Goal: Task Accomplishment & Management: Manage account settings

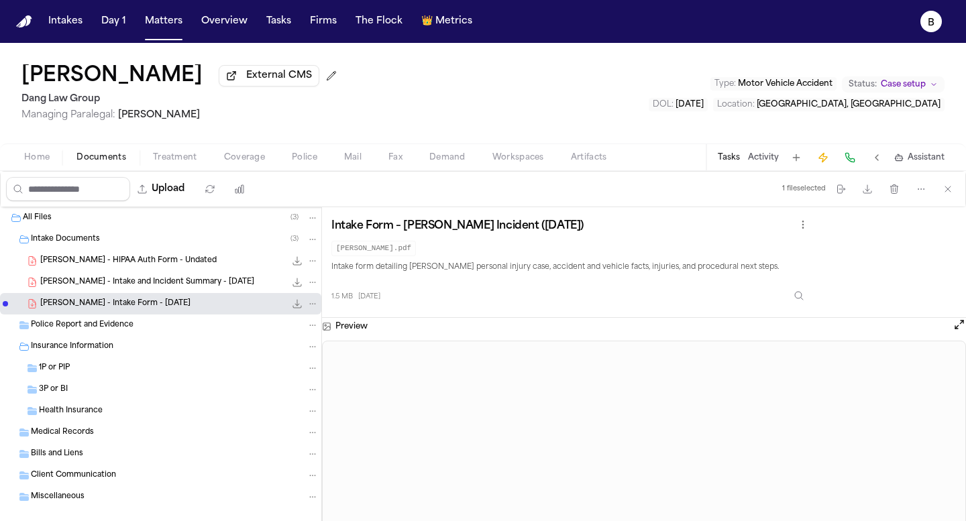
scroll to position [20, 0]
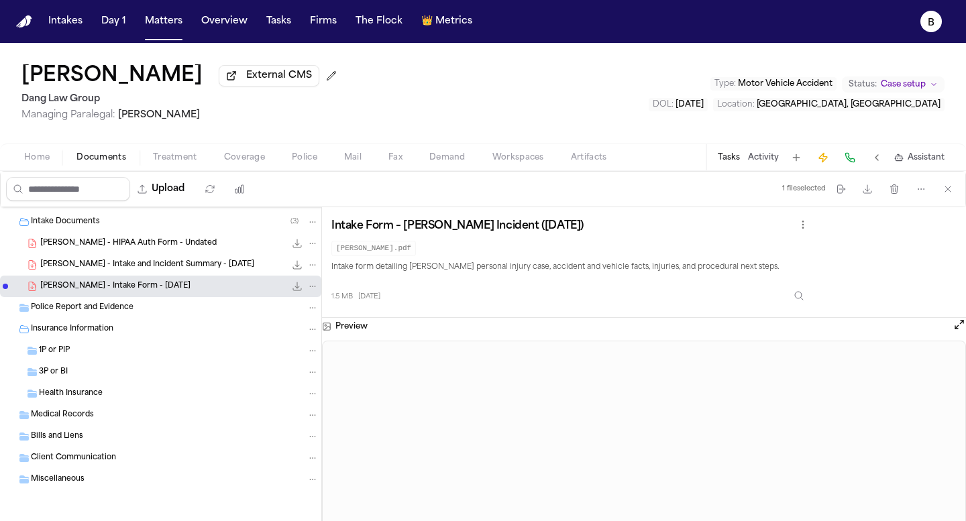
click at [184, 266] on span "[PERSON_NAME] - Intake and Incident Summary - [DATE]" at bounding box center [147, 265] width 214 height 11
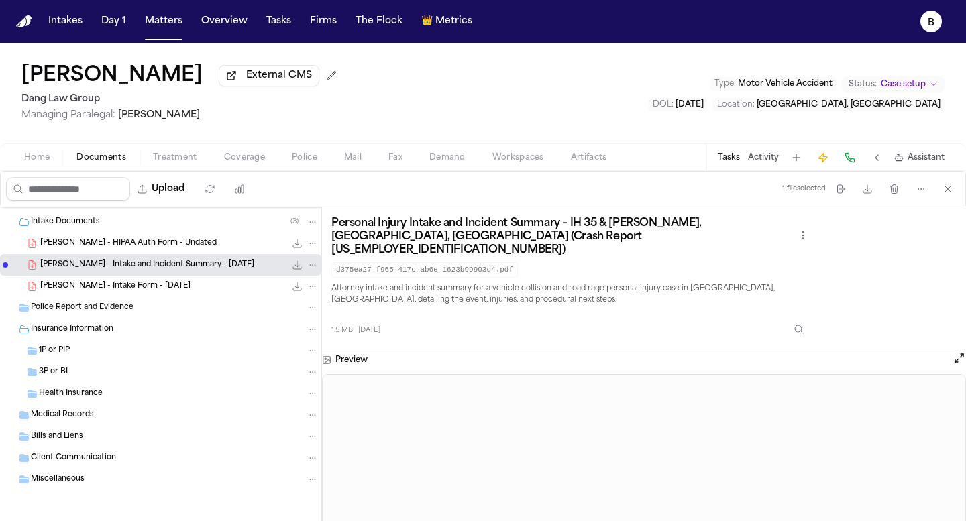
click at [109, 288] on span "[PERSON_NAME] - Intake Form - [DATE]" at bounding box center [115, 286] width 150 height 11
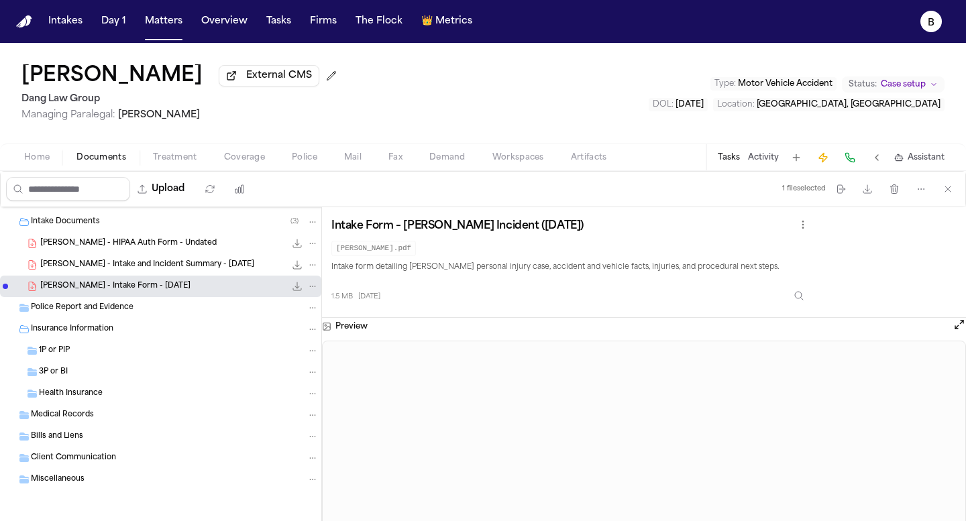
click at [104, 307] on span "Police Report and Evidence" at bounding box center [82, 307] width 103 height 11
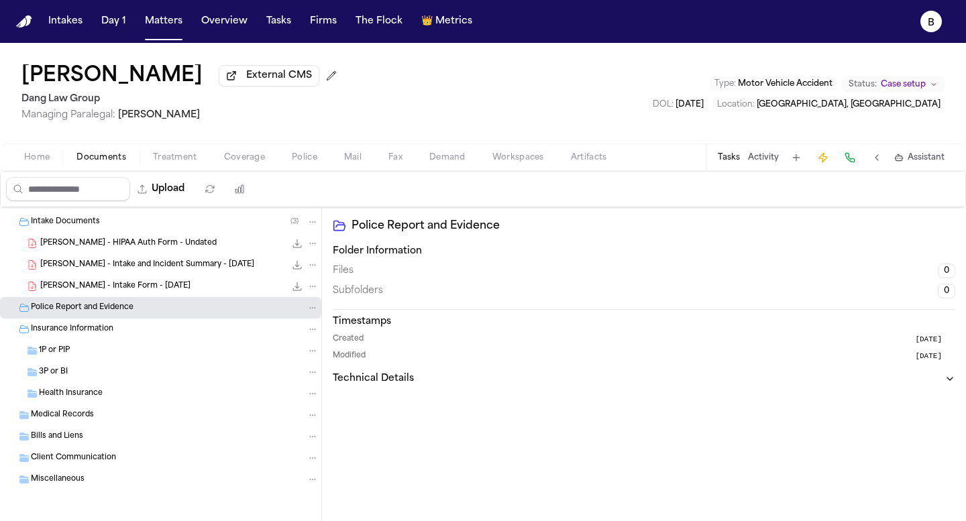
click at [111, 287] on span "[PERSON_NAME] - Intake Form - [DATE]" at bounding box center [115, 286] width 150 height 11
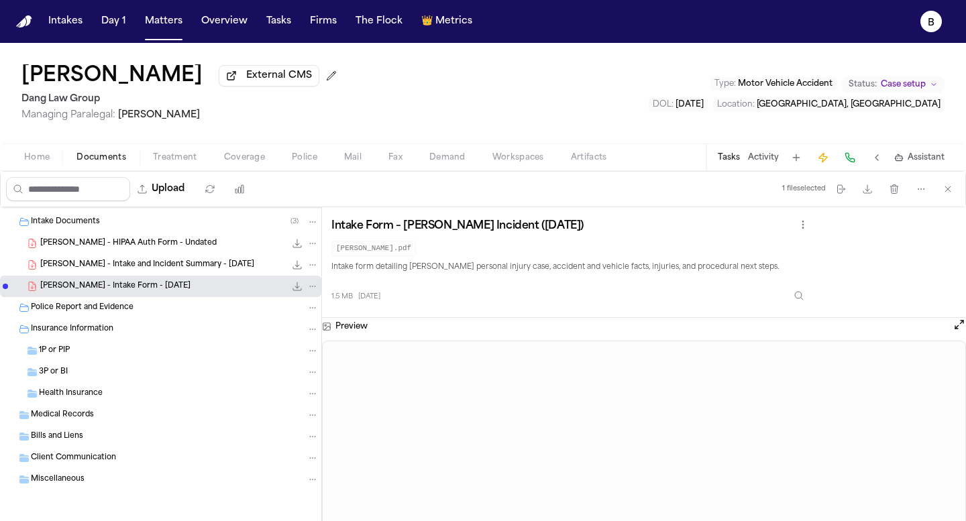
click at [703, 107] on span "[DATE]" at bounding box center [689, 105] width 28 height 8
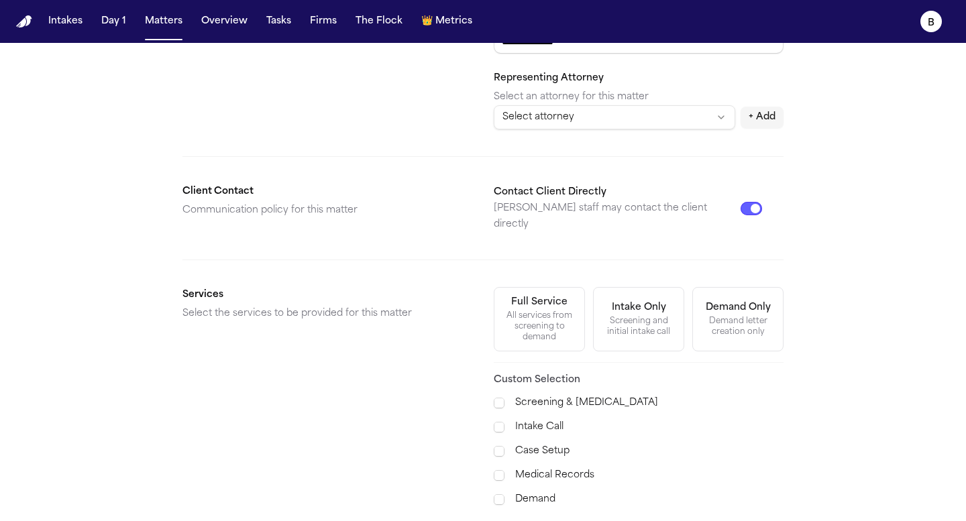
scroll to position [497, 0]
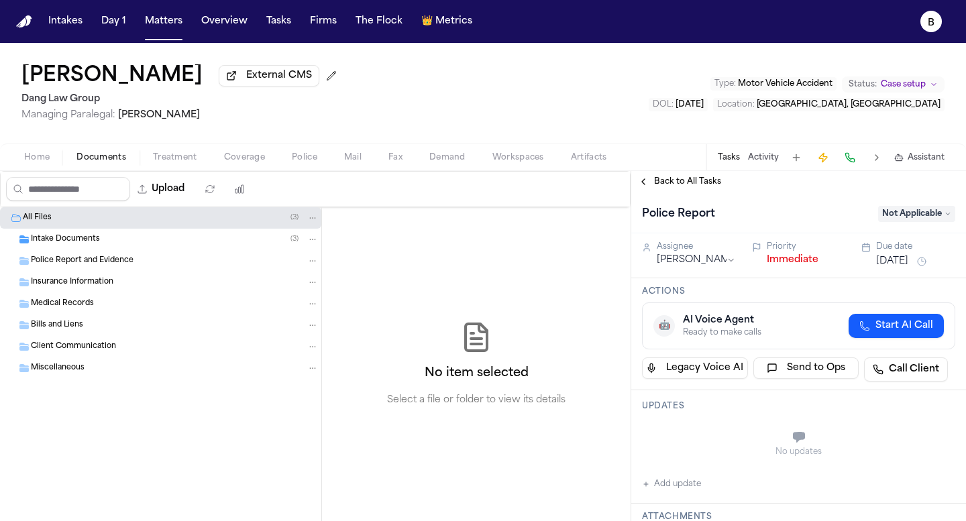
click at [103, 234] on div "Intake Documents ( 3 )" at bounding box center [160, 239] width 321 height 21
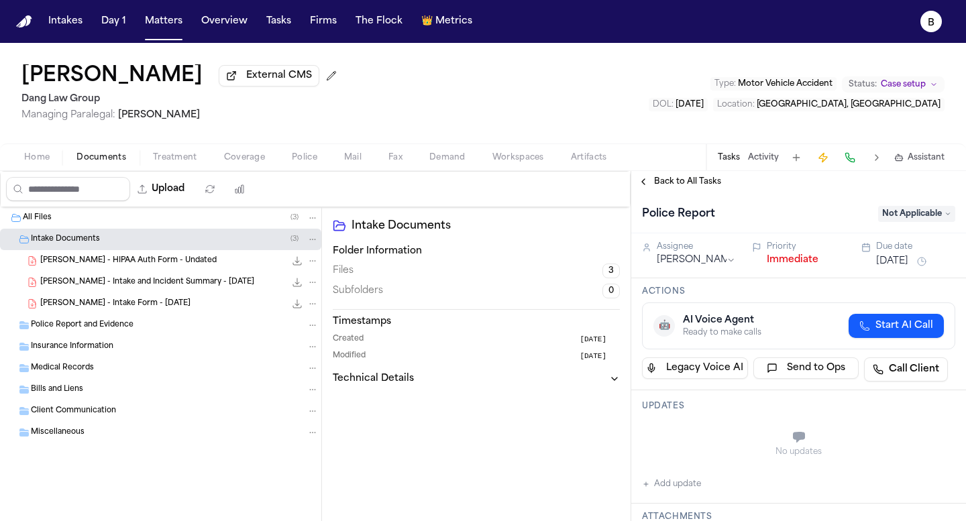
click at [122, 304] on span "[PERSON_NAME] - Intake Form - [DATE]" at bounding box center [115, 303] width 150 height 11
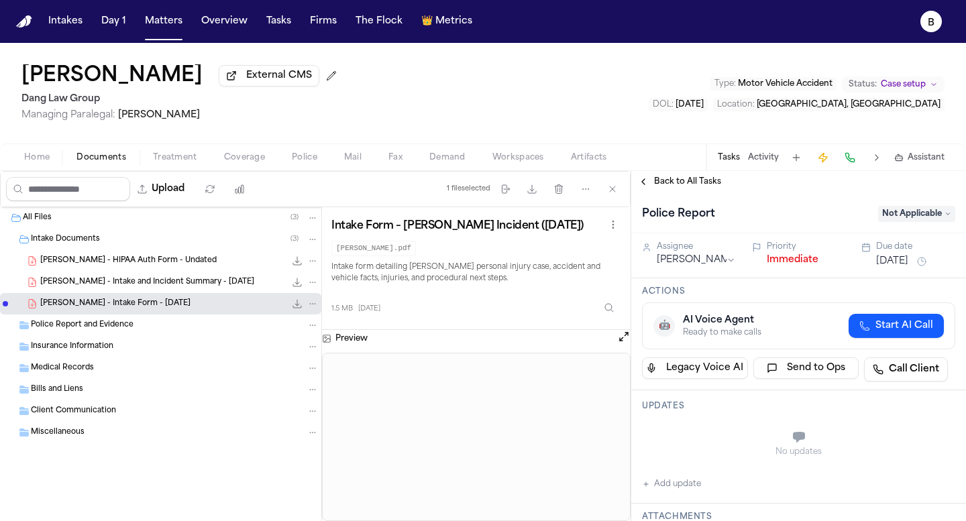
click at [101, 81] on h1 "[PERSON_NAME]" at bounding box center [111, 76] width 181 height 24
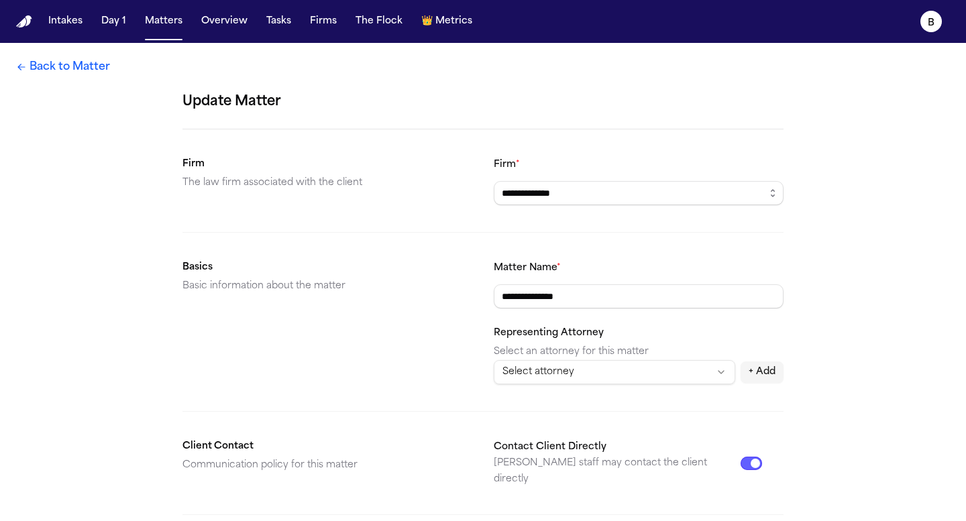
click at [36, 72] on link "Back to Matter" at bounding box center [63, 67] width 94 height 16
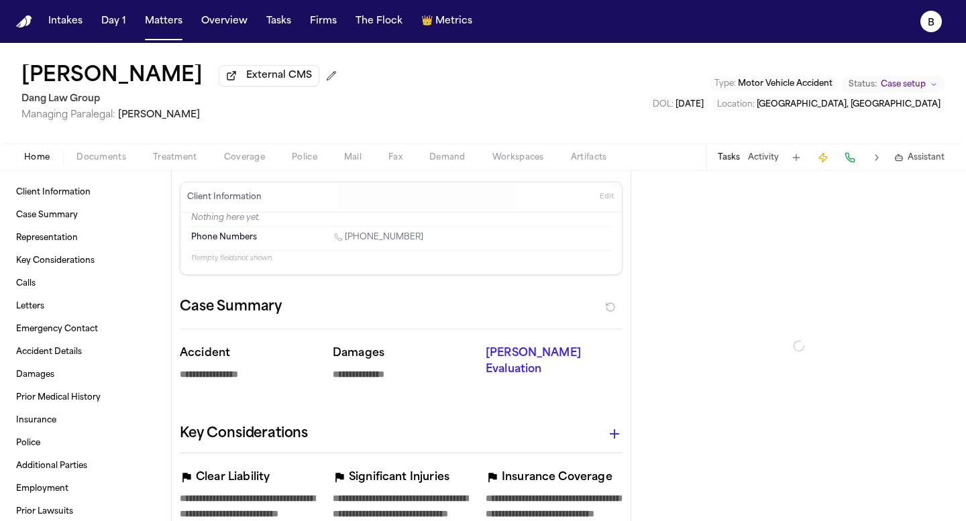
type textarea "*"
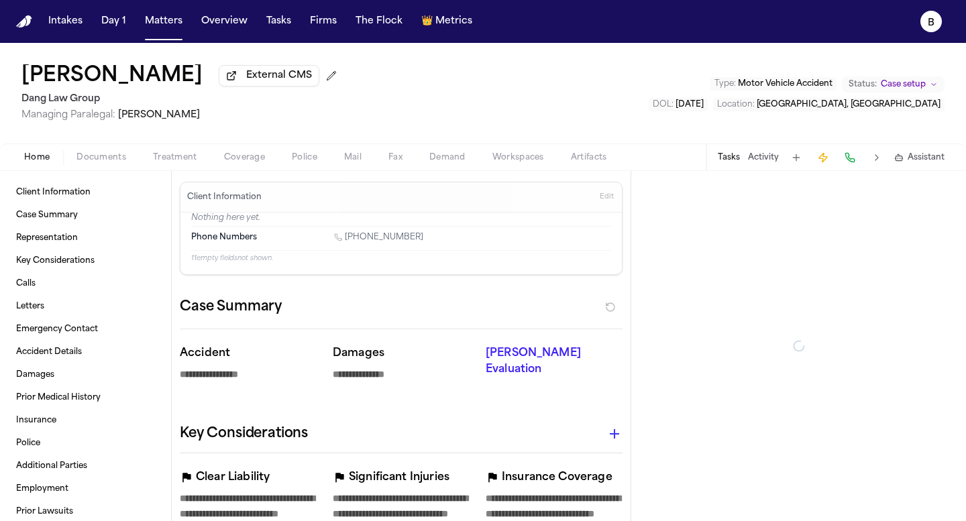
type textarea "*"
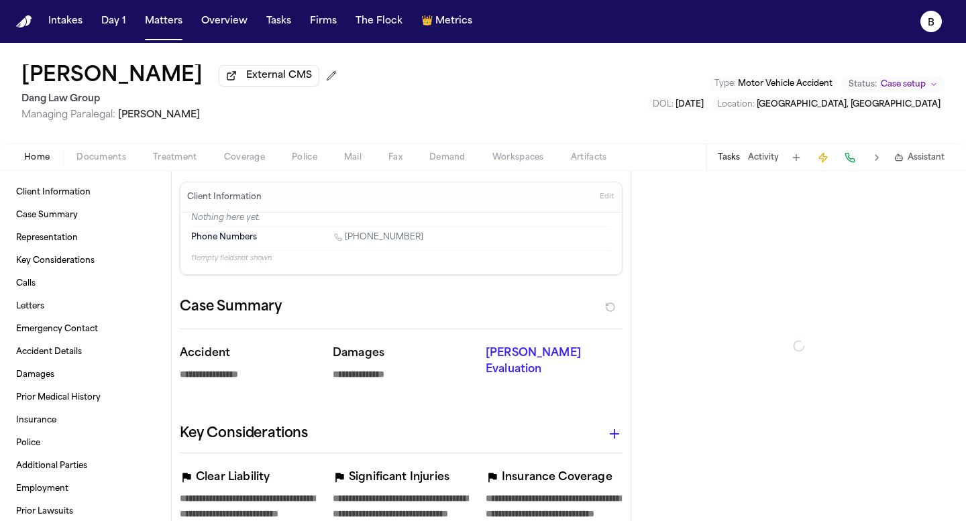
type textarea "*"
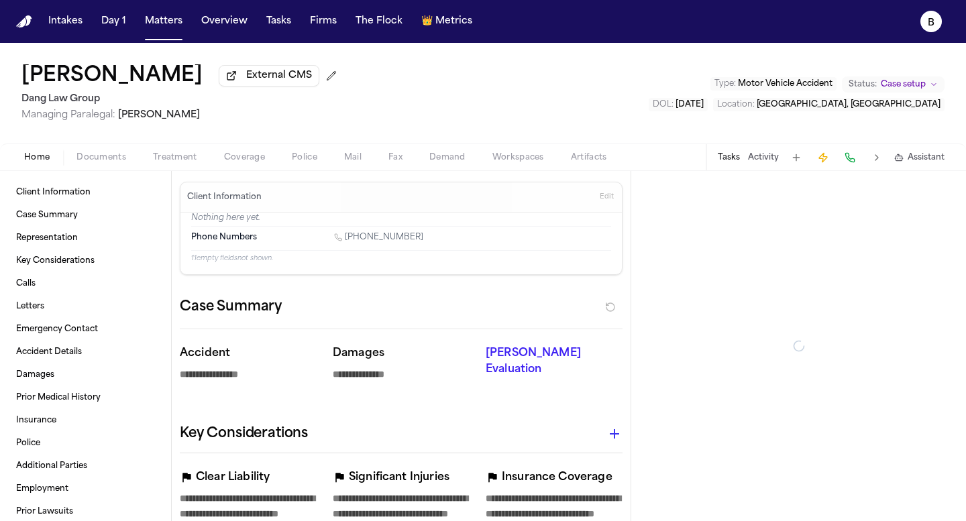
type textarea "*"
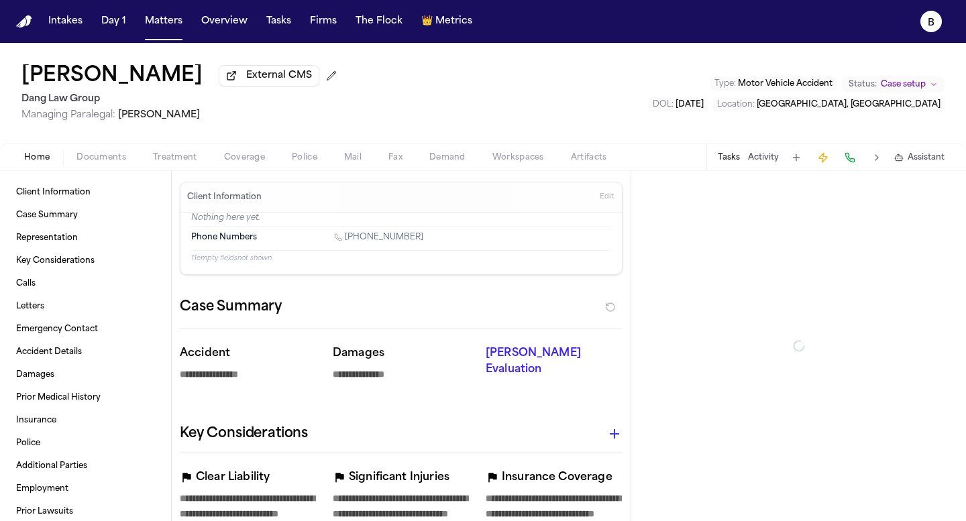
type textarea "*"
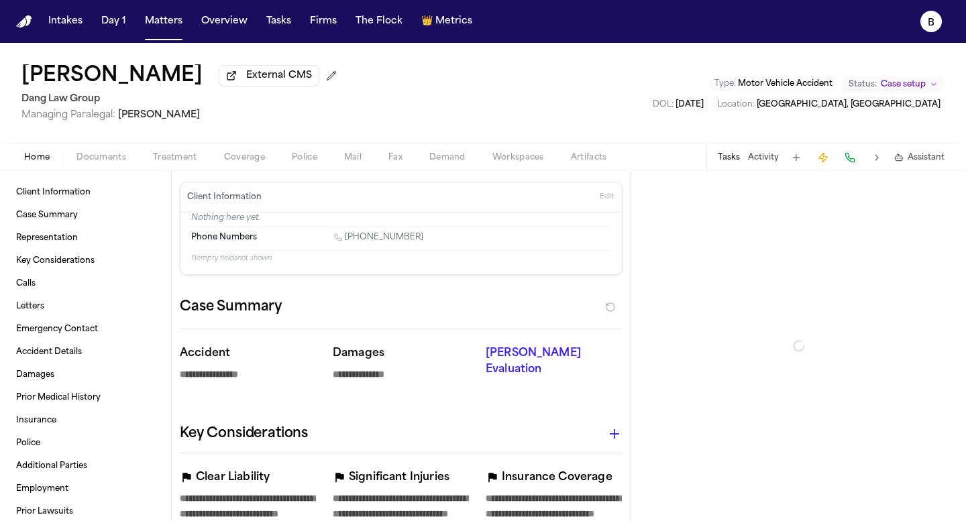
type textarea "*"
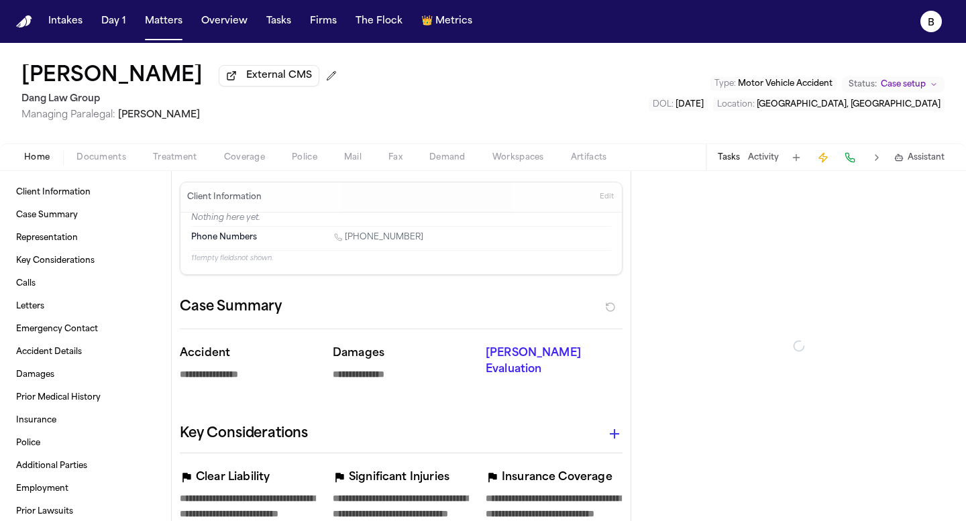
type textarea "*"
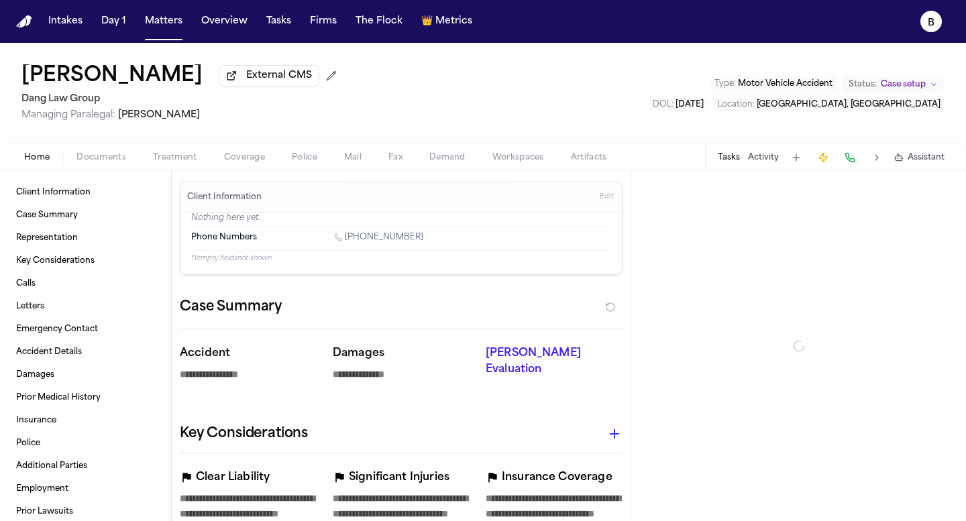
type textarea "*"
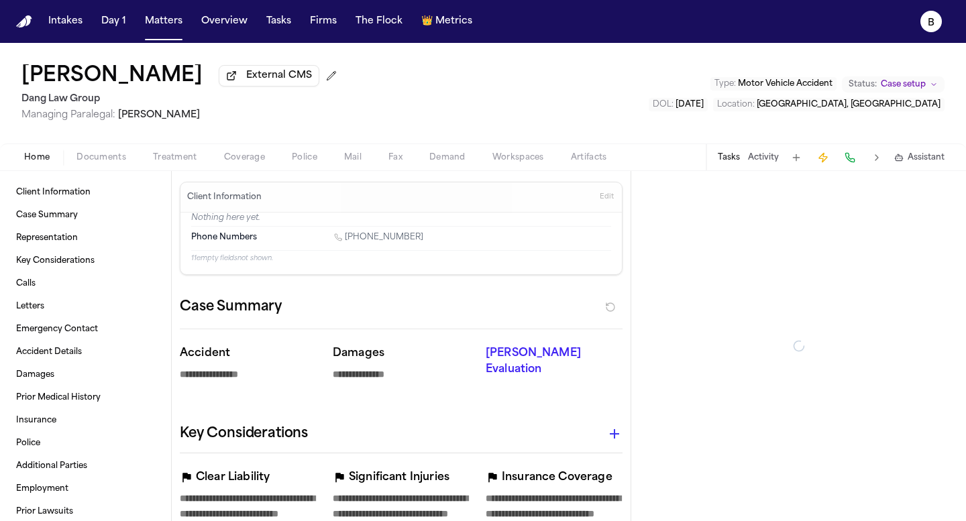
type textarea "*"
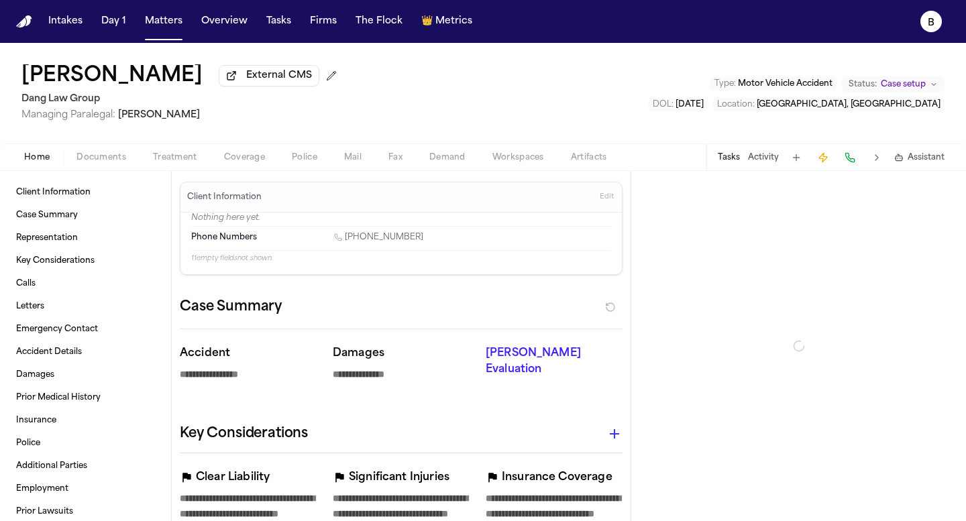
type textarea "*"
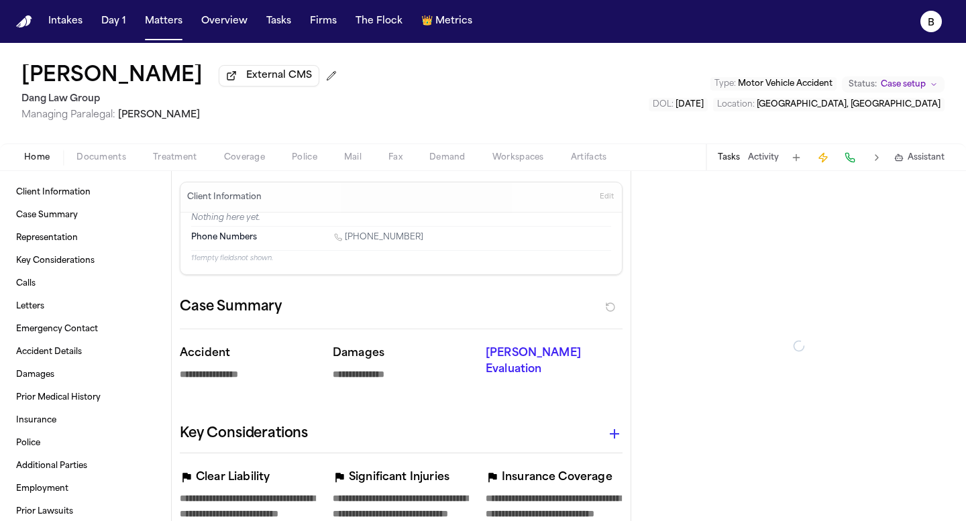
type textarea "*"
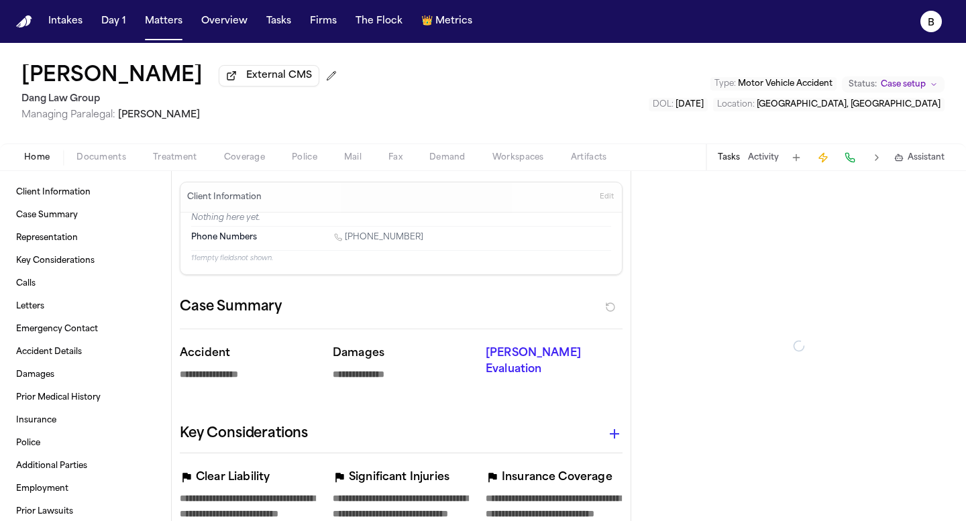
type textarea "*"
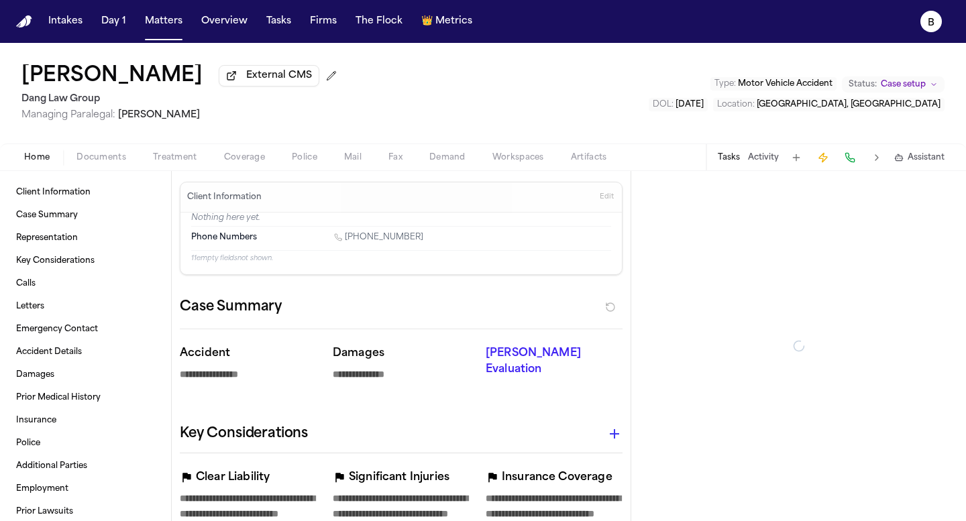
type textarea "*"
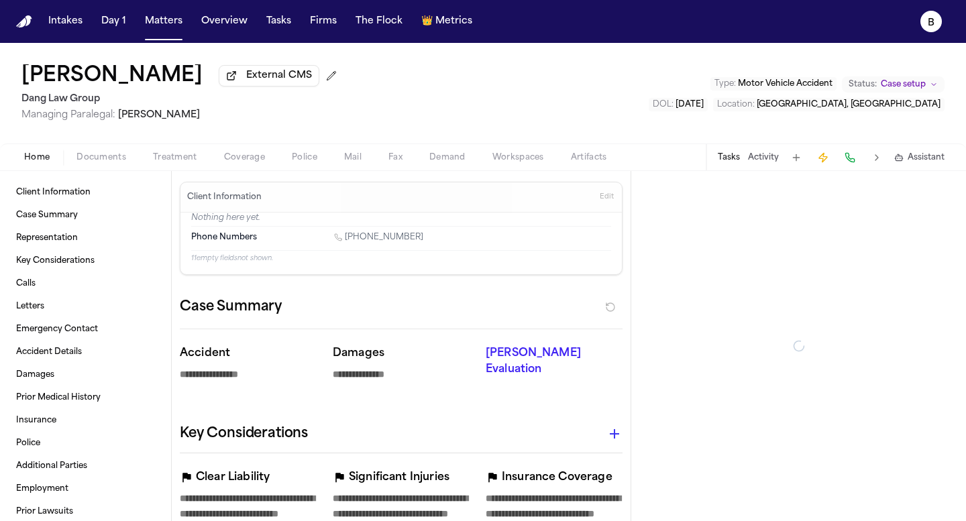
type textarea "*"
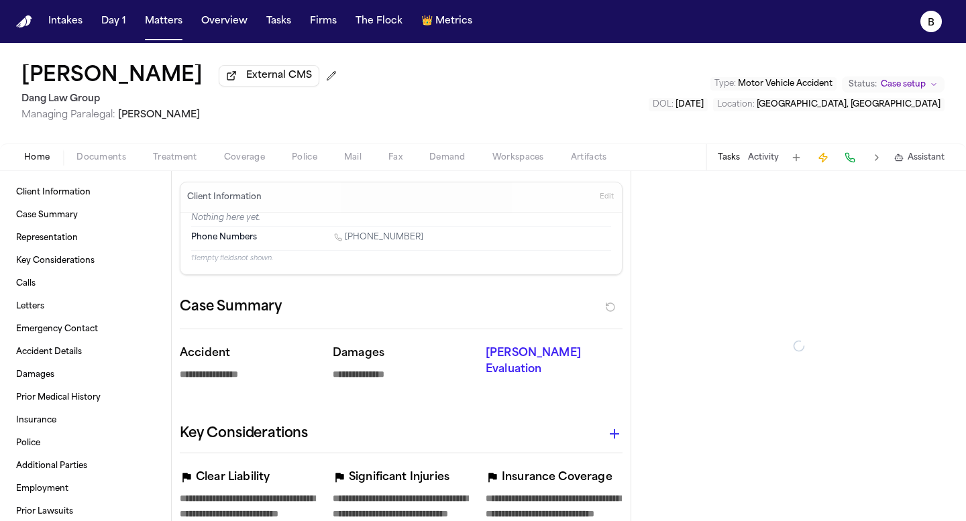
type textarea "*"
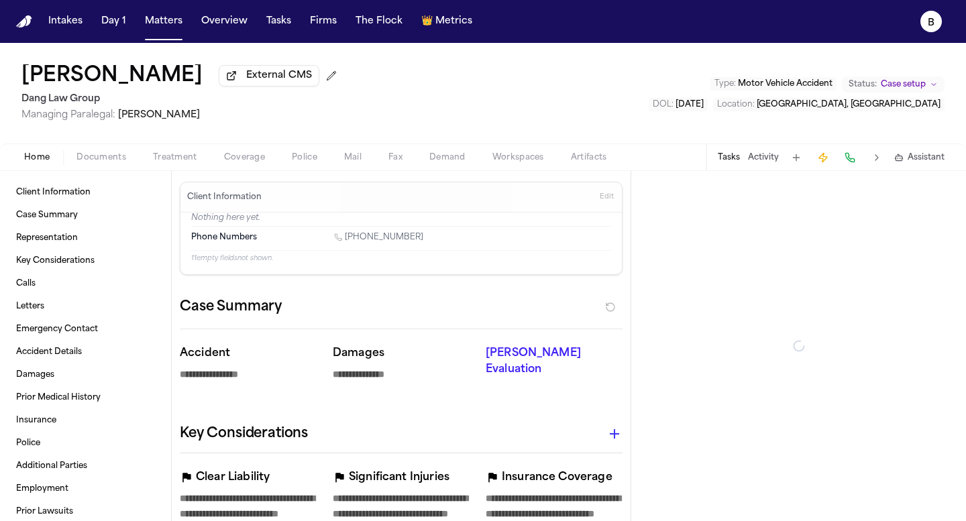
type textarea "*"
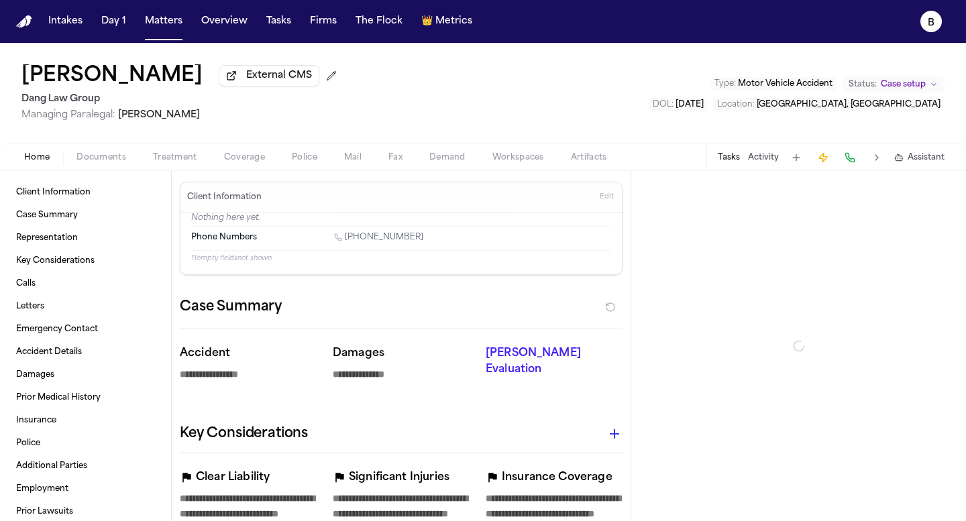
type textarea "*"
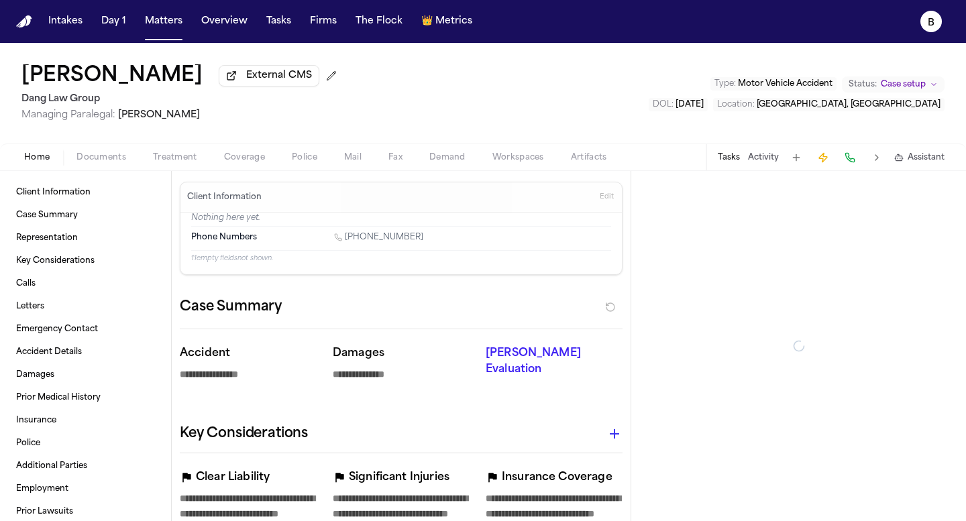
type textarea "*"
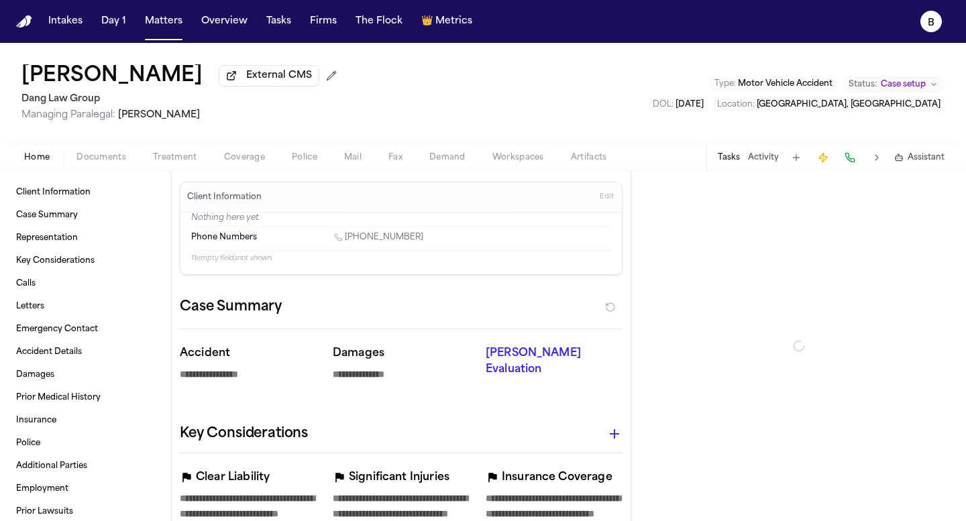
type textarea "*"
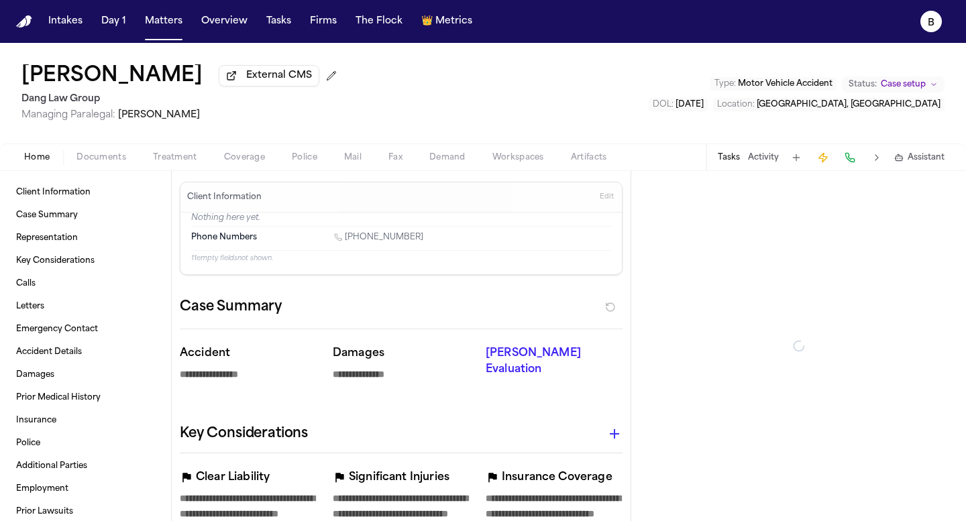
type textarea "*"
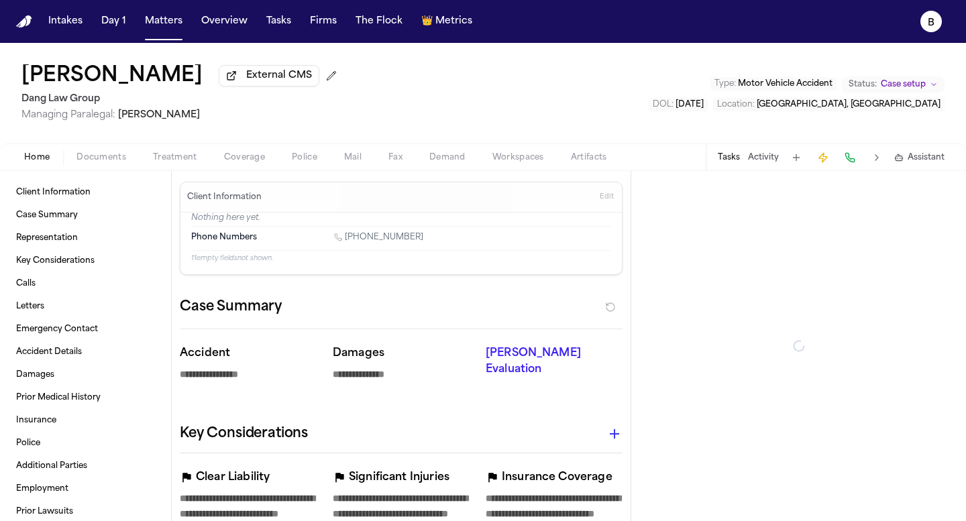
type textarea "*"
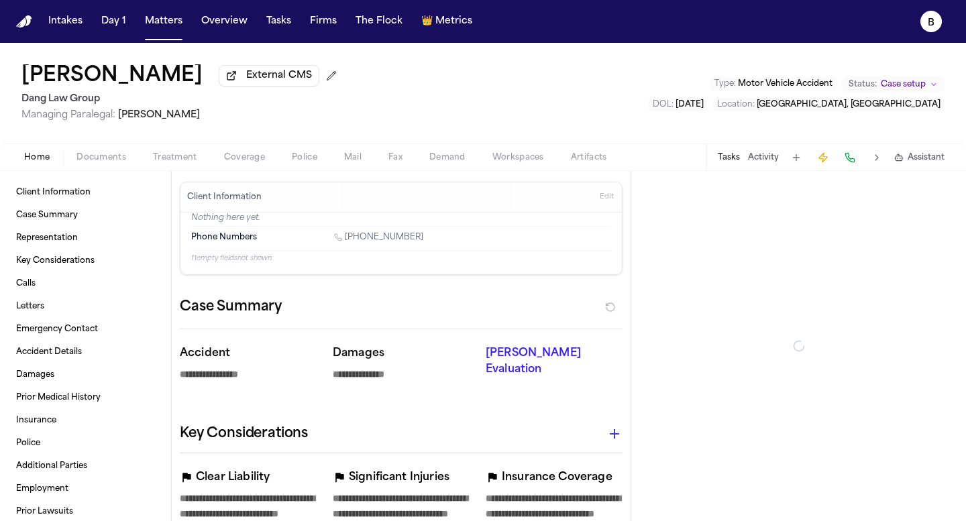
type textarea "*"
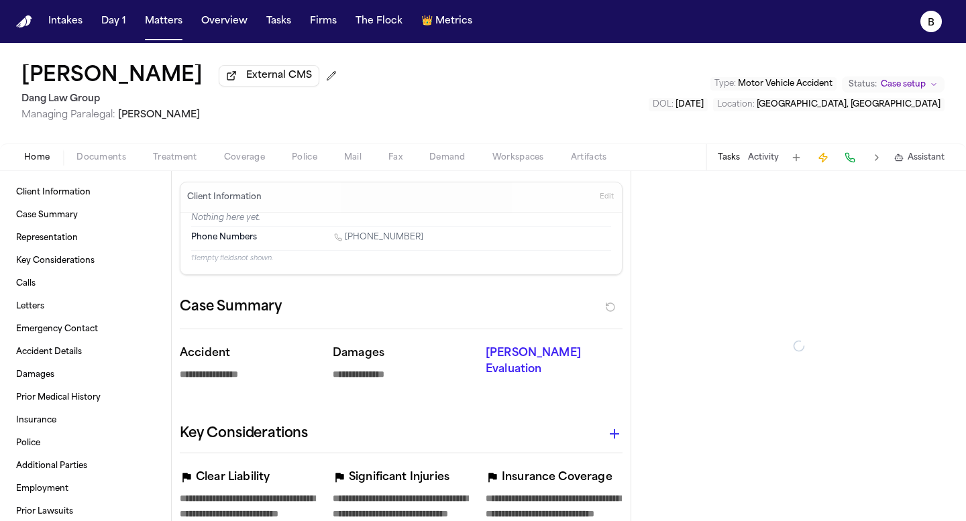
type textarea "*"
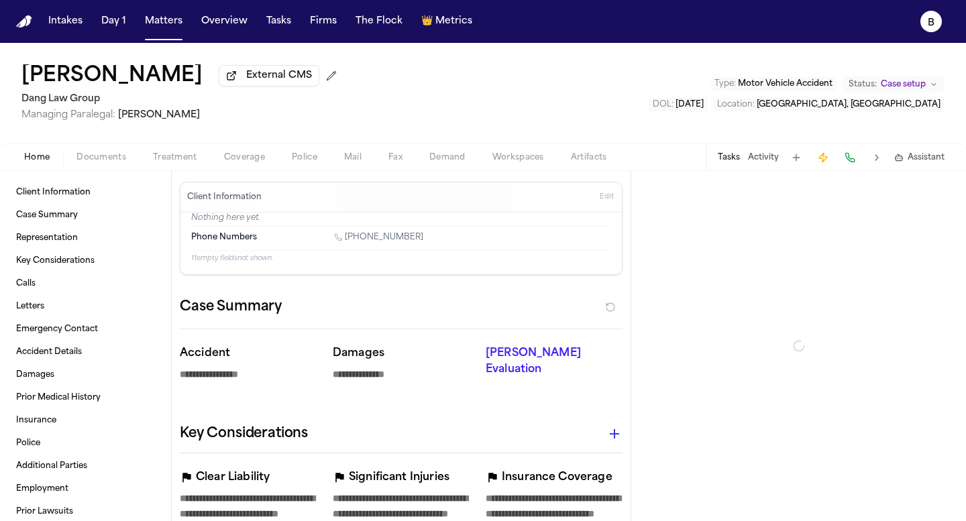
type textarea "*"
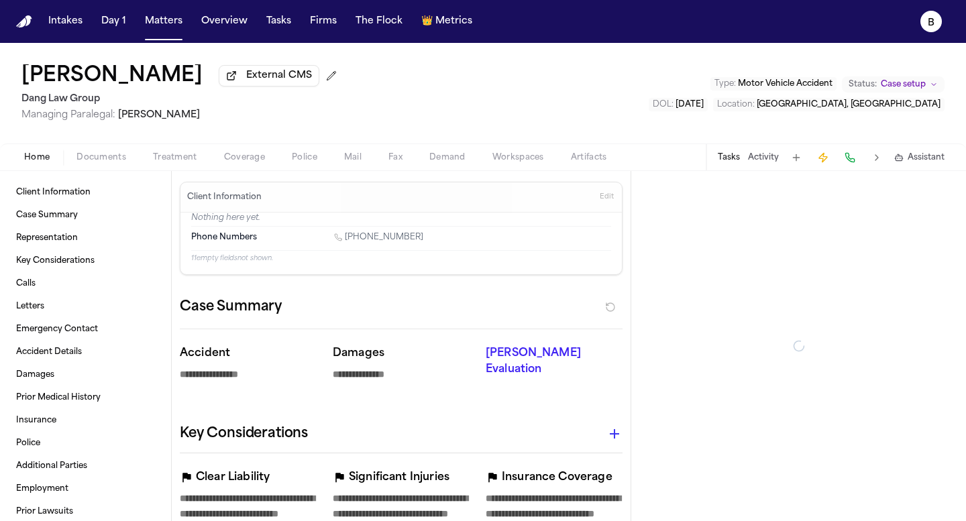
type textarea "*"
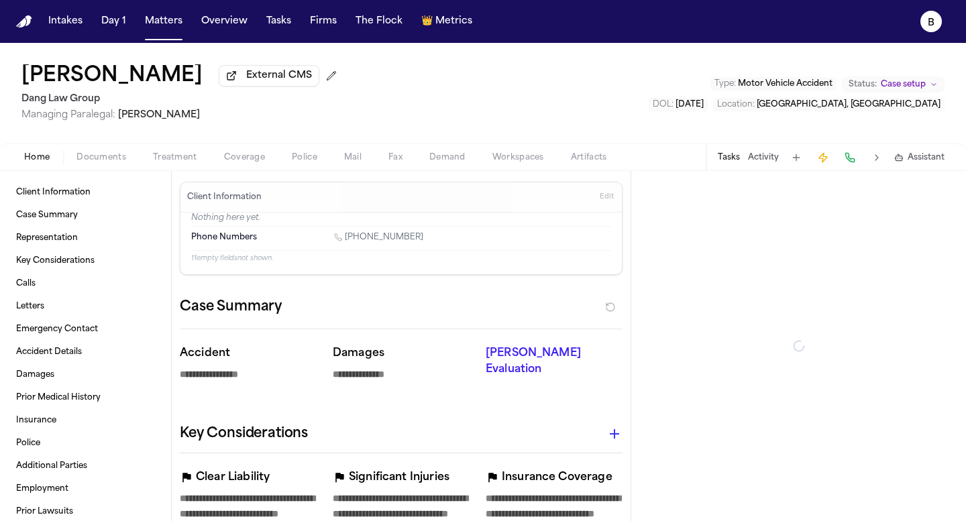
type textarea "*"
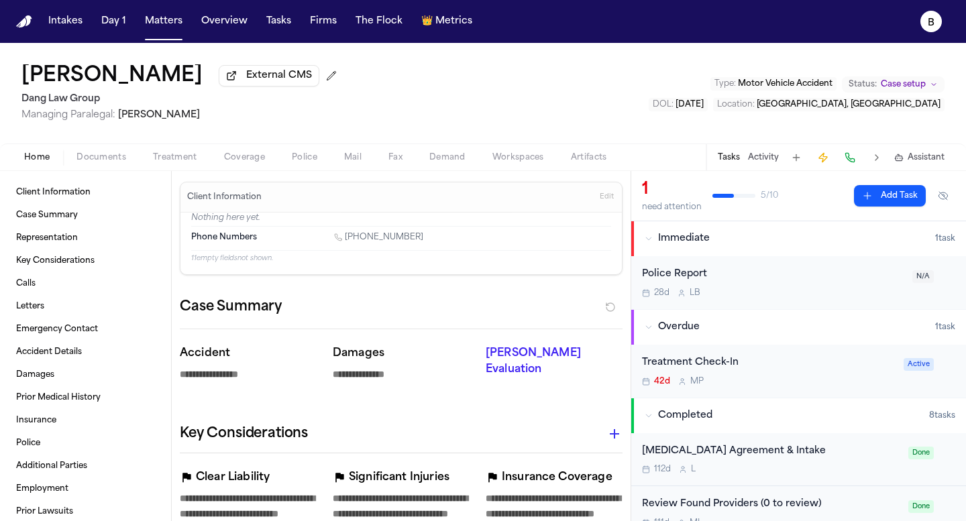
type textarea "*"
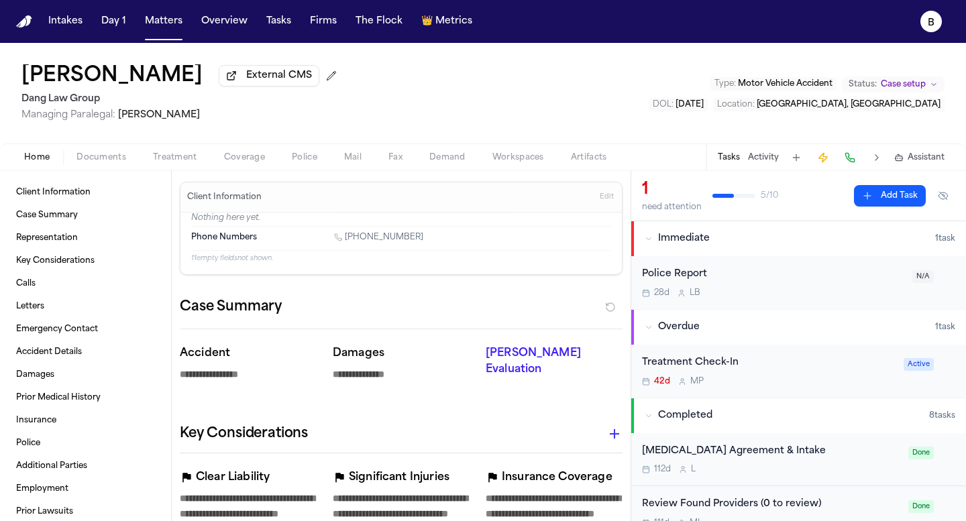
type textarea "*"
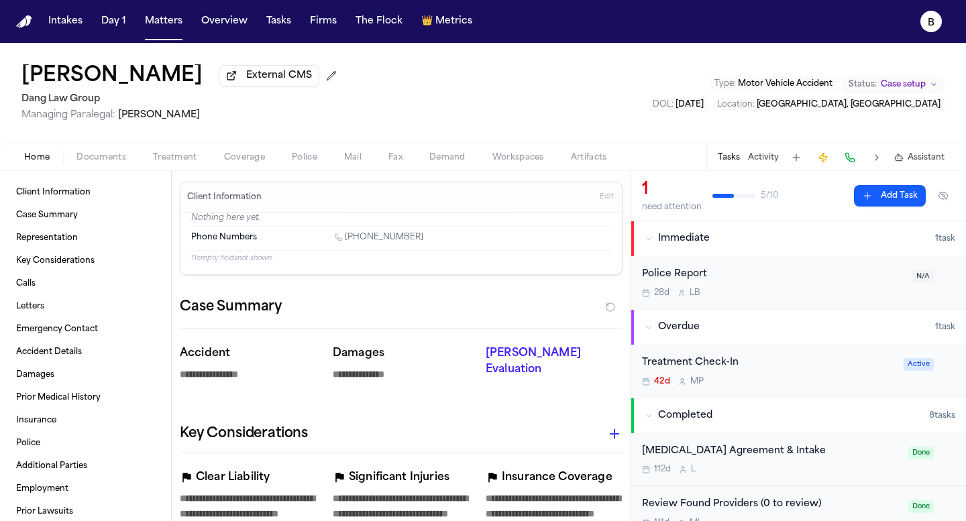
type textarea "*"
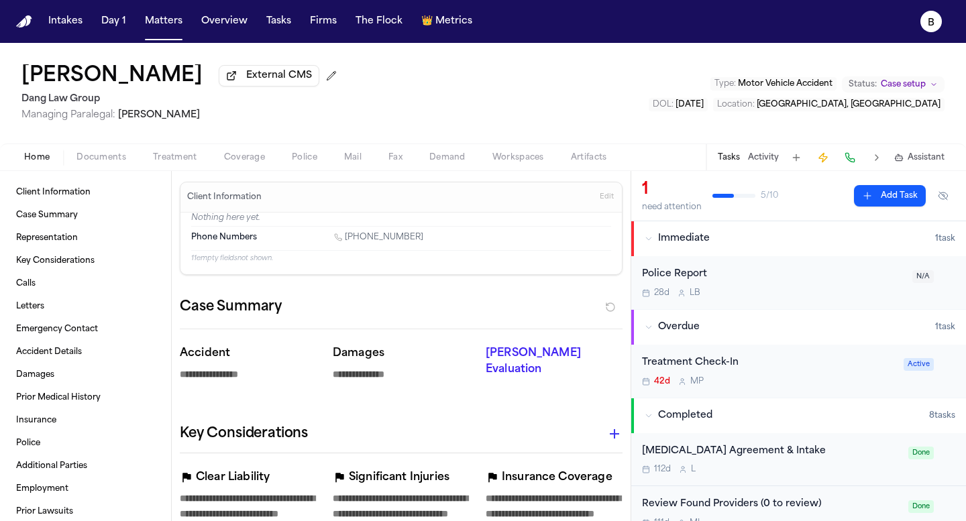
type textarea "*"
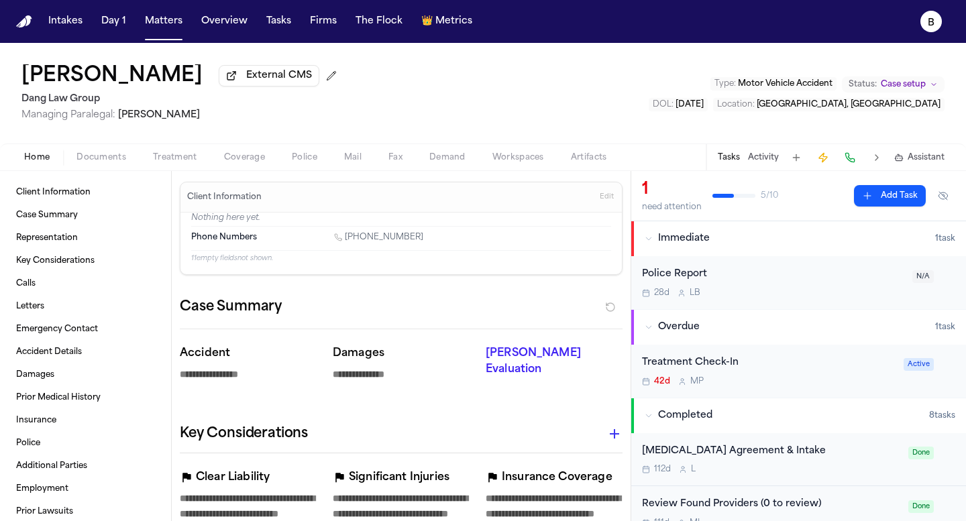
type textarea "*"
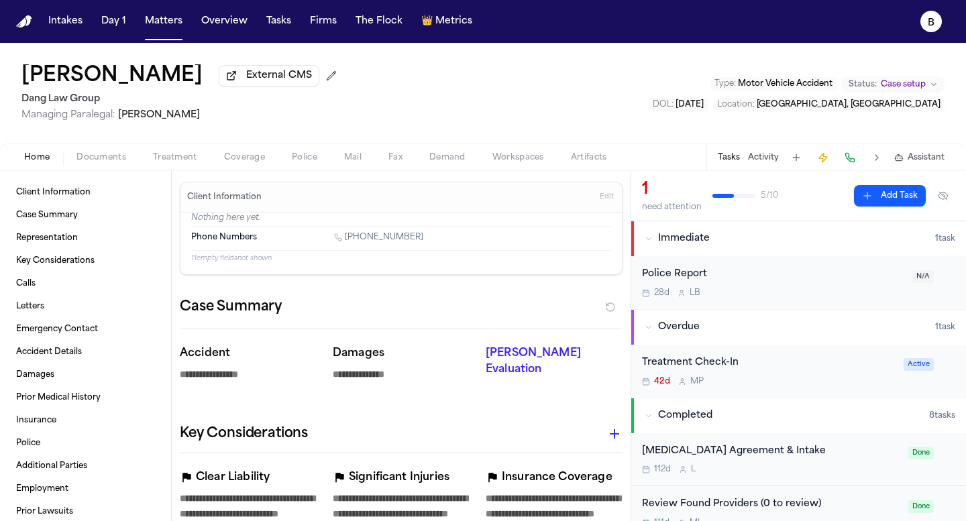
type textarea "*"
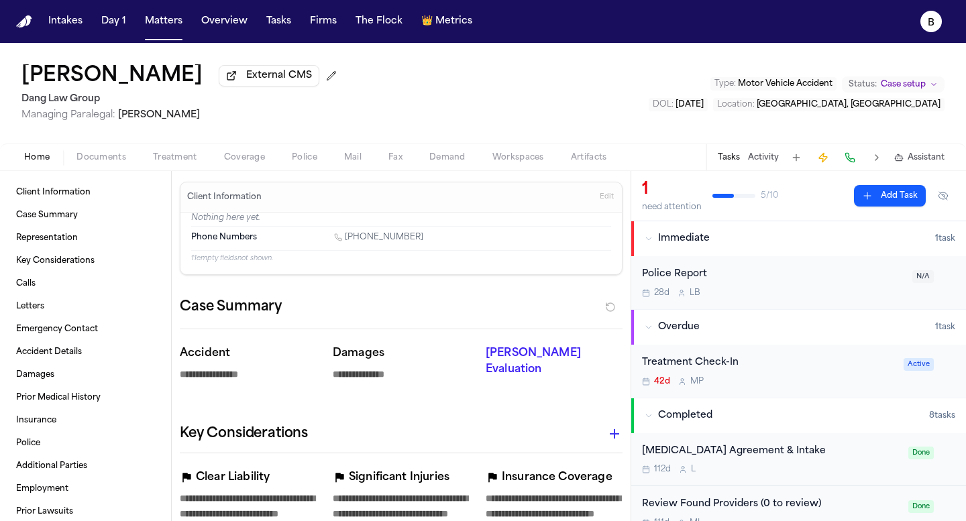
type textarea "*"
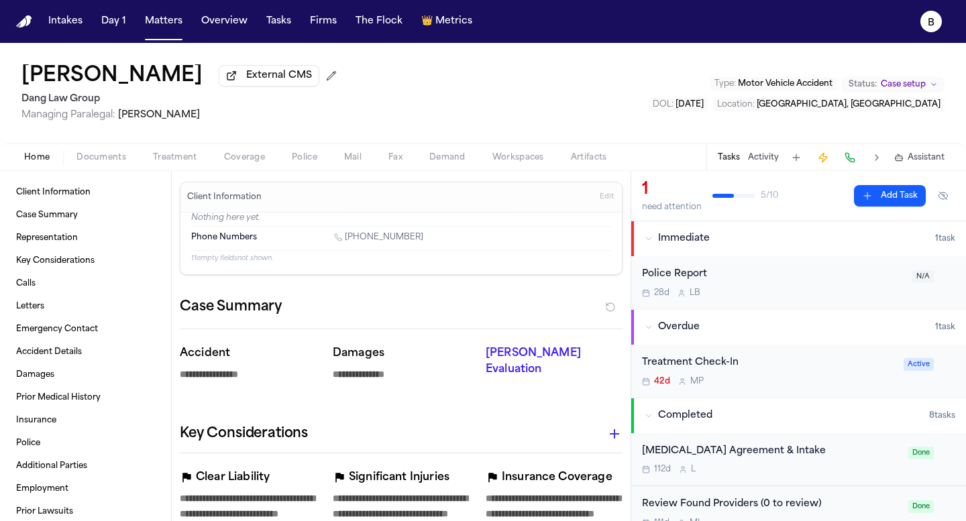
type textarea "*"
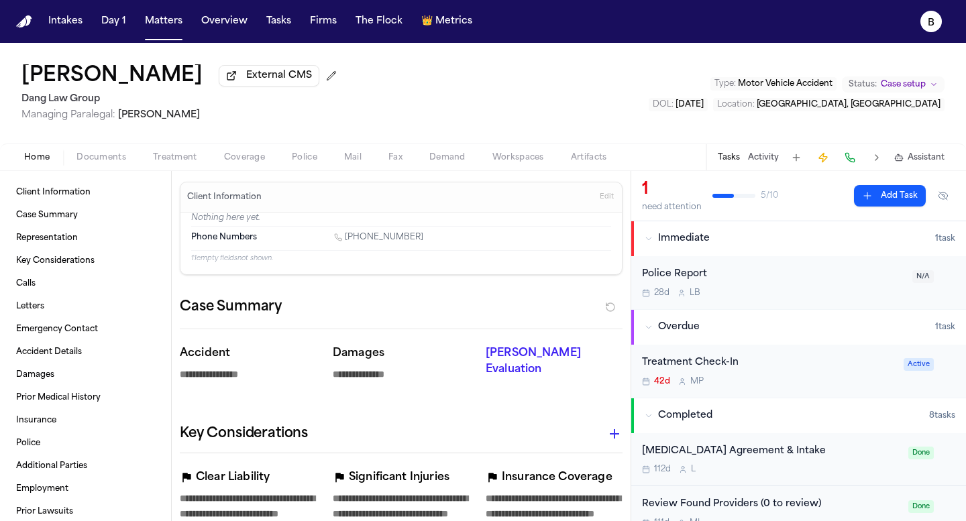
type textarea "*"
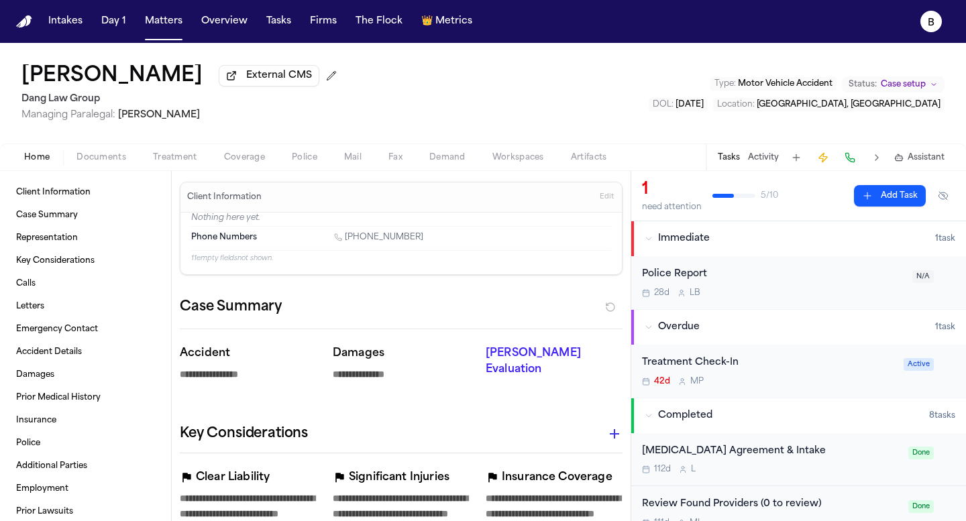
type textarea "*"
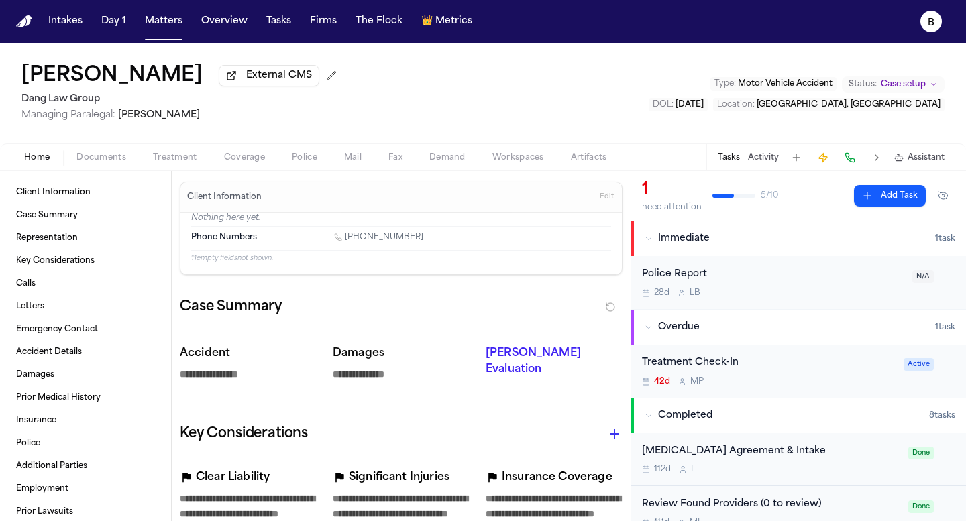
type textarea "*"
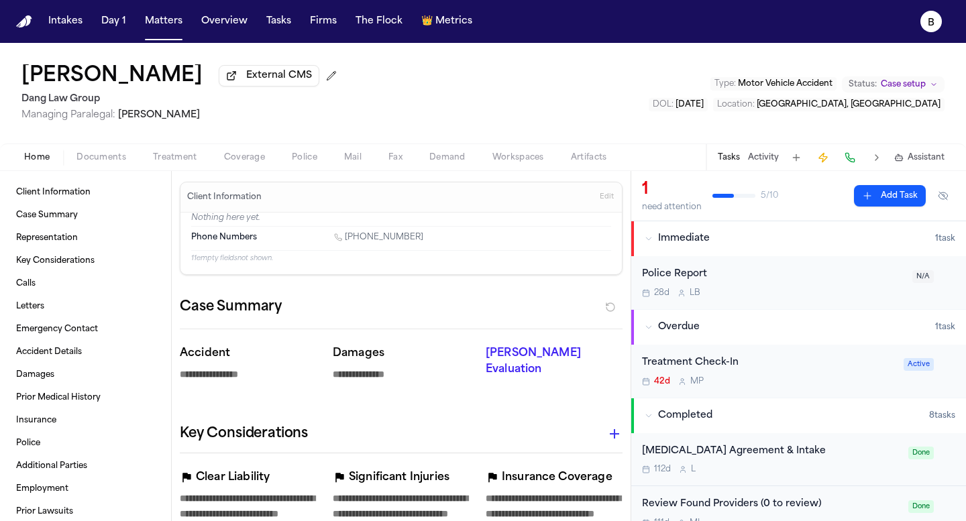
type textarea "*"
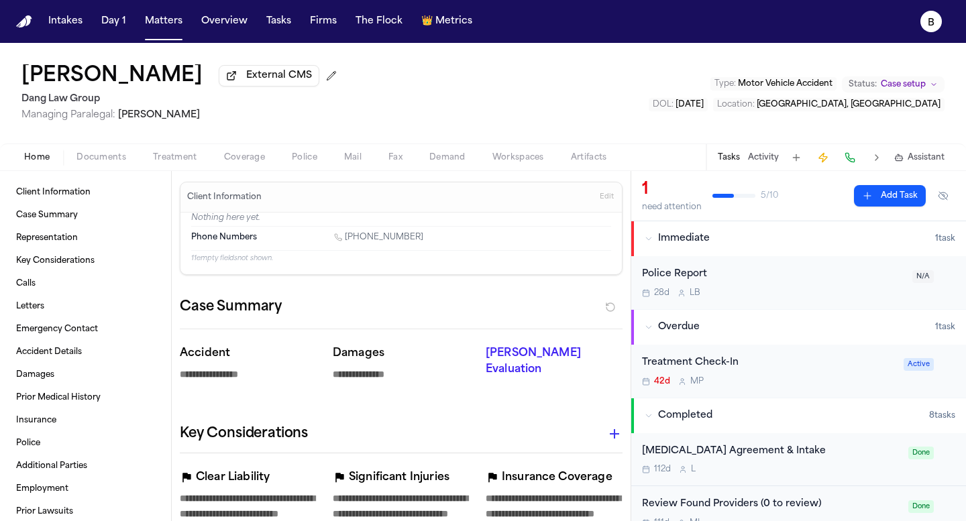
type textarea "*"
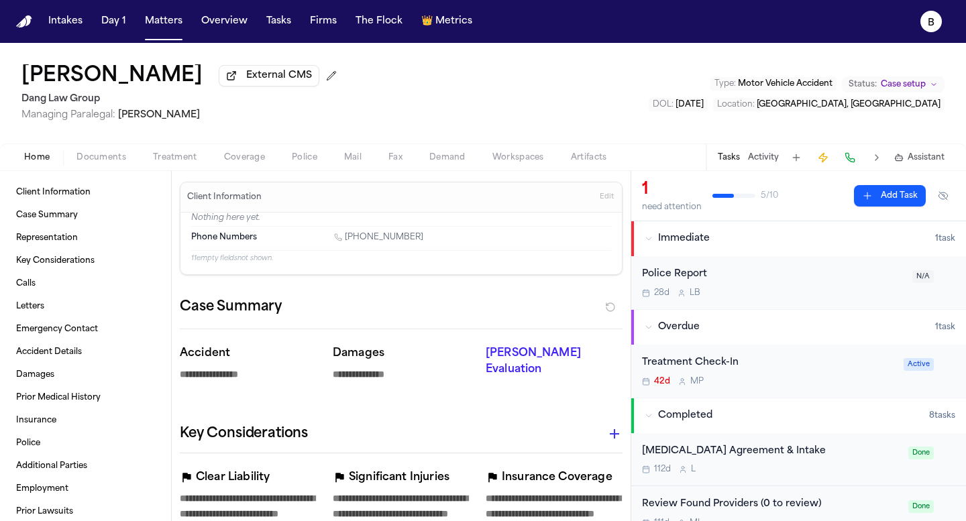
type textarea "*"
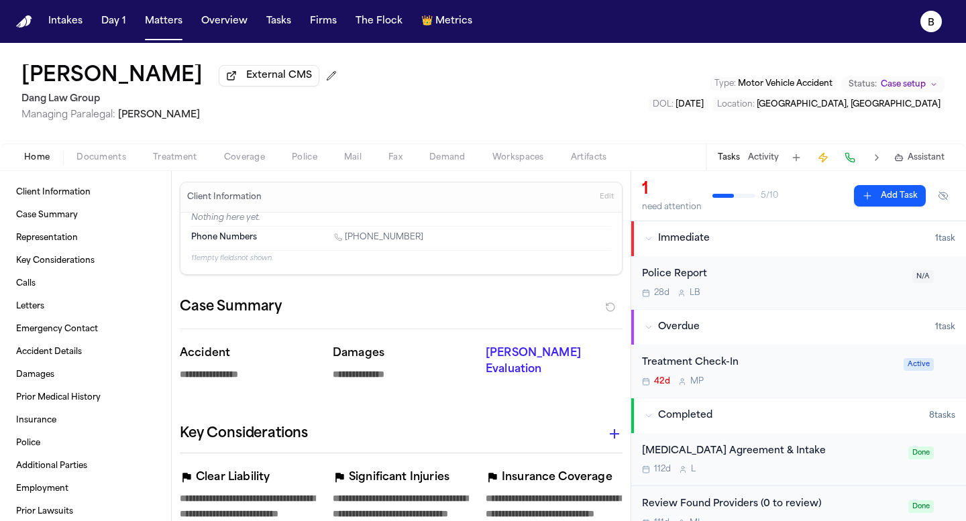
click at [81, 163] on span "Documents" at bounding box center [101, 157] width 50 height 11
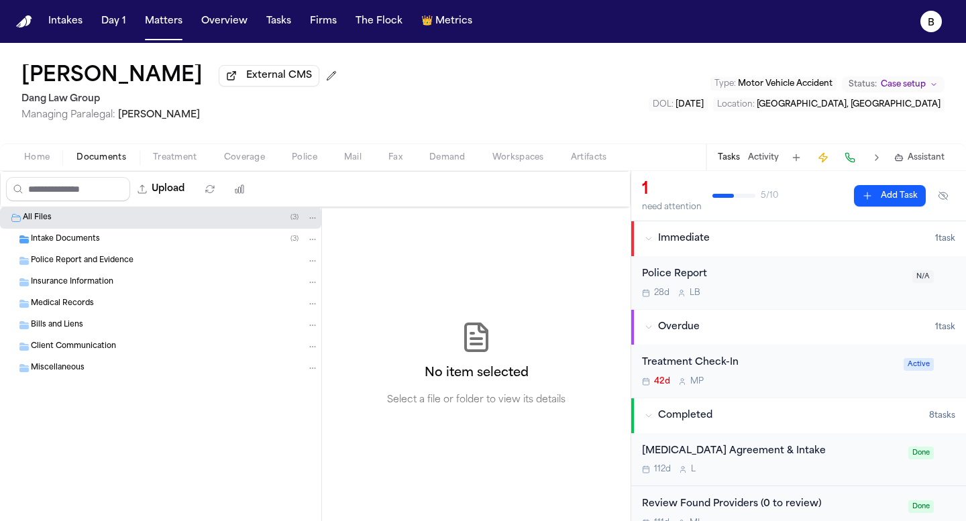
click at [99, 239] on div "Intake Documents ( 3 )" at bounding box center [175, 239] width 288 height 12
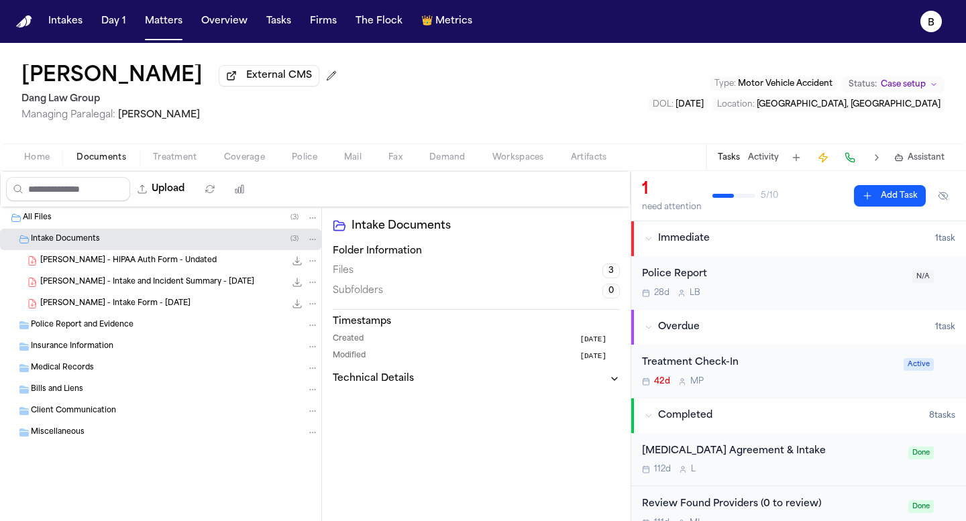
click at [101, 276] on div "[PERSON_NAME] - Intake and Incident Summary - [DATE] 1.5 MB • PDF" at bounding box center [160, 282] width 321 height 21
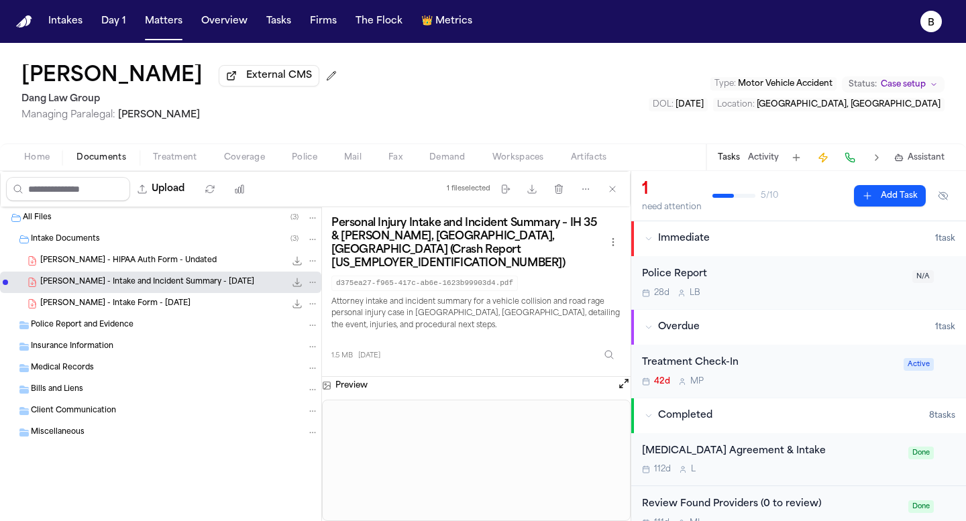
click at [144, 261] on span "[PERSON_NAME] - HIPAA Auth Form - Undated" at bounding box center [128, 261] width 176 height 11
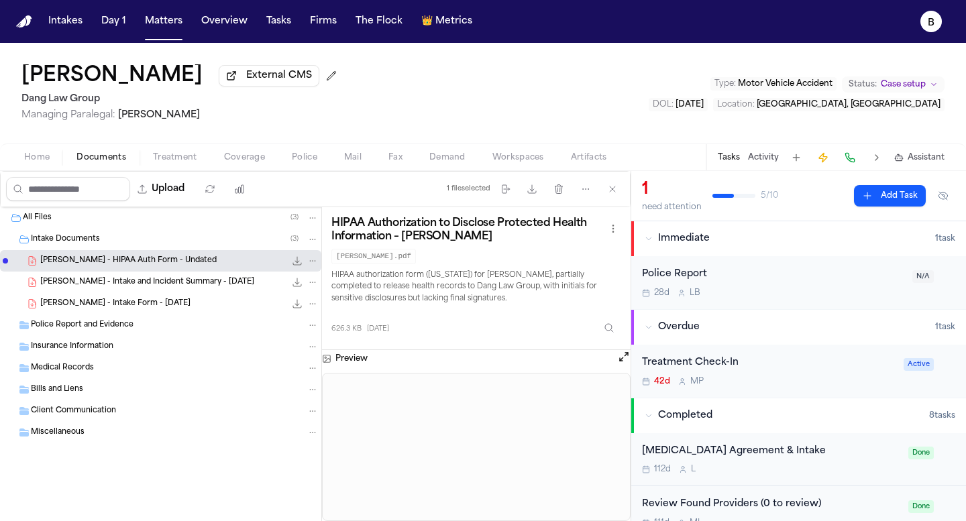
click at [139, 282] on span "[PERSON_NAME] - Intake and Incident Summary - [DATE]" at bounding box center [147, 282] width 214 height 11
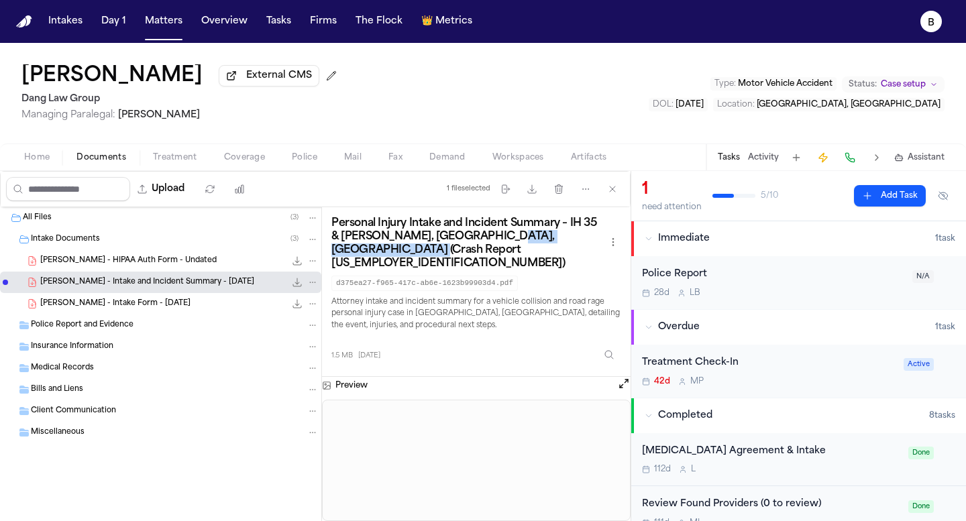
drag, startPoint x: 484, startPoint y: 241, endPoint x: 485, endPoint y: 259, distance: 17.5
click at [485, 259] on h3 "Personal Injury Intake and Incident Summary – IH 35 & [PERSON_NAME], [GEOGRAPHI…" at bounding box center [468, 244] width 274 height 54
copy h3 "Crash Report [US_EMPLOYER_IDENTIFICATION_NUMBER])"
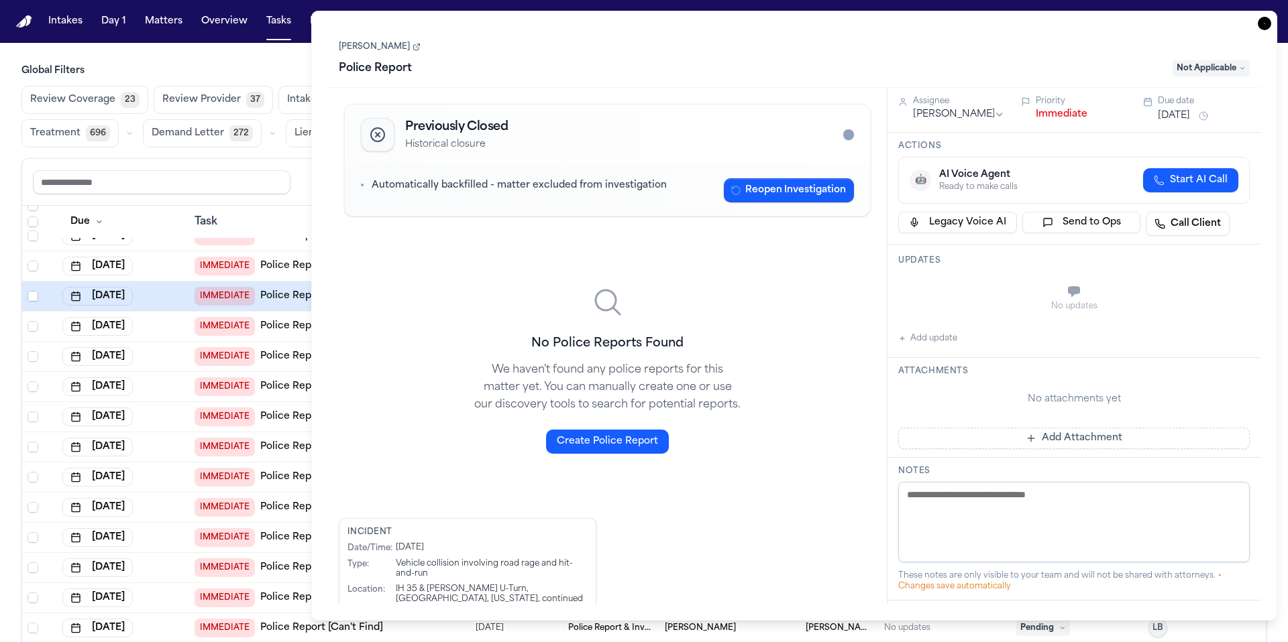
scroll to position [46, 0]
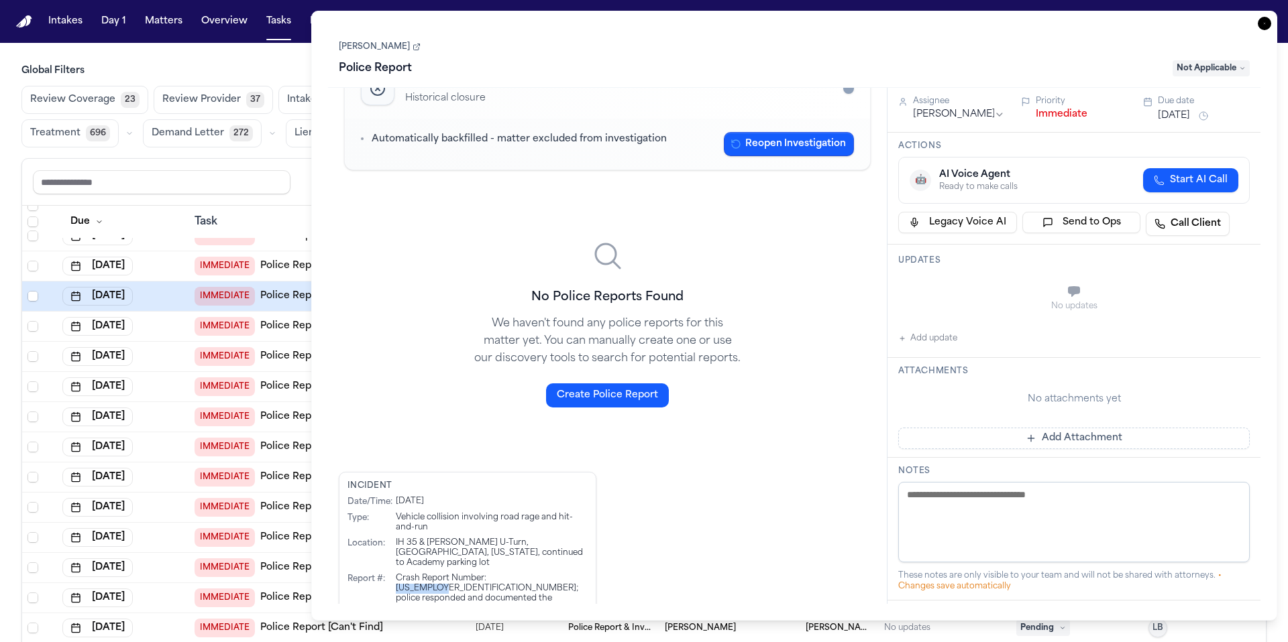
click at [287, 185] on input "text" at bounding box center [162, 182] width 258 height 24
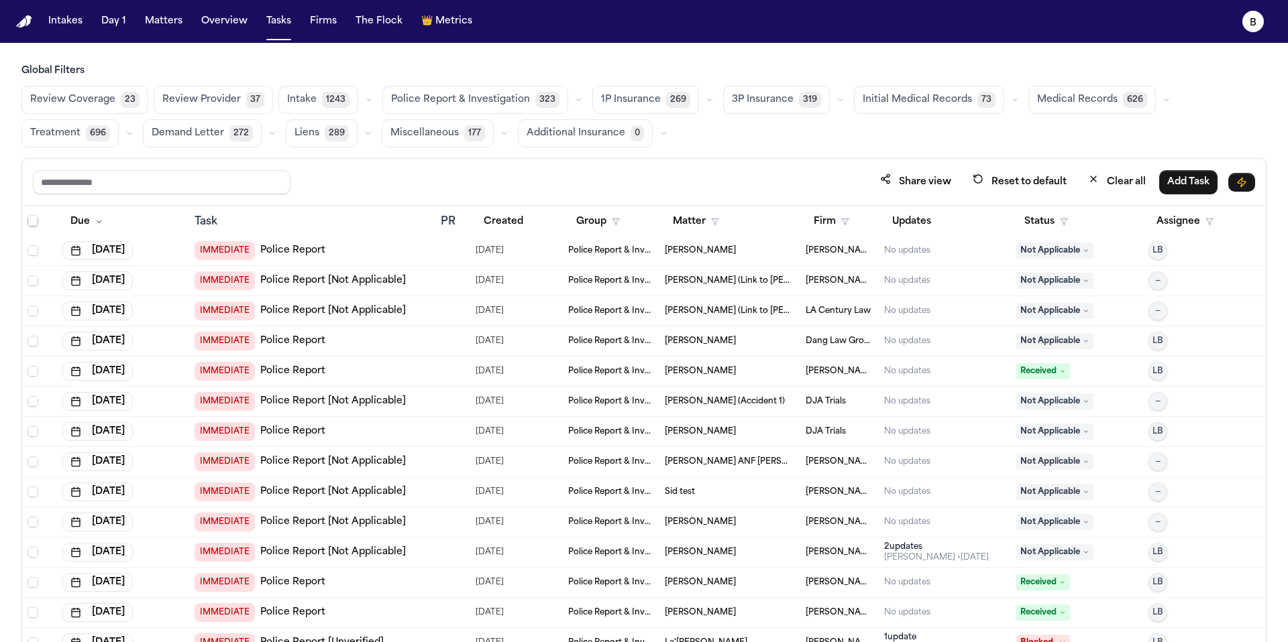
scroll to position [7581, 0]
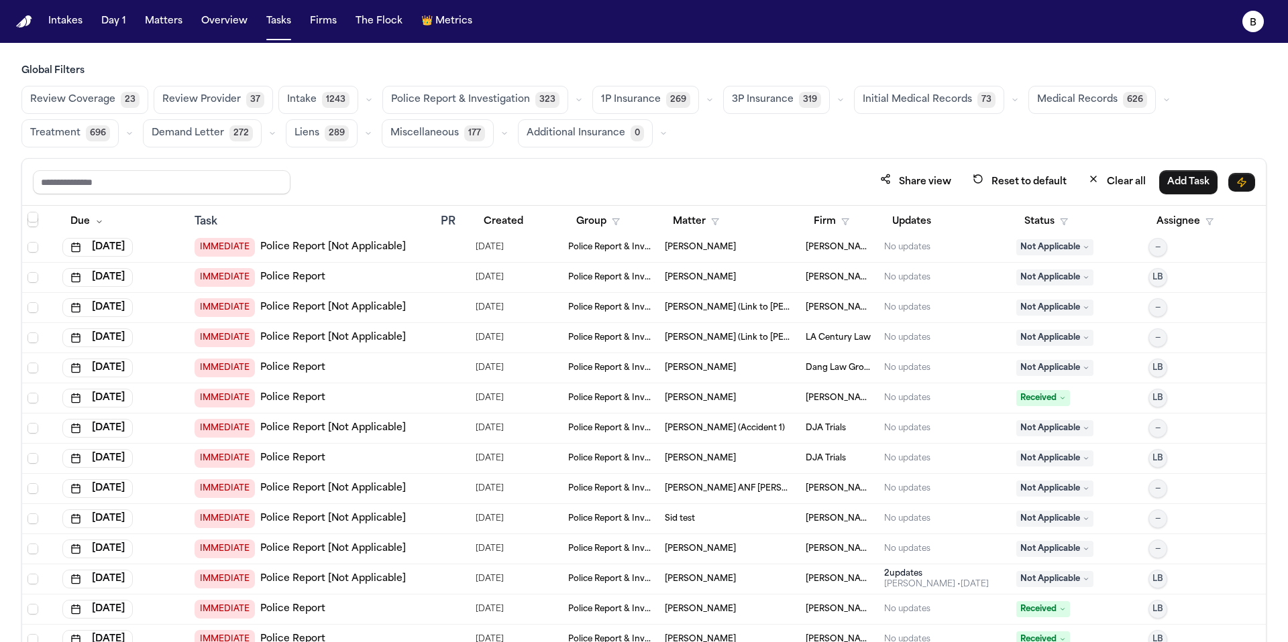
click at [355, 273] on div "IMMEDIATE Police Report" at bounding box center [311, 277] width 235 height 19
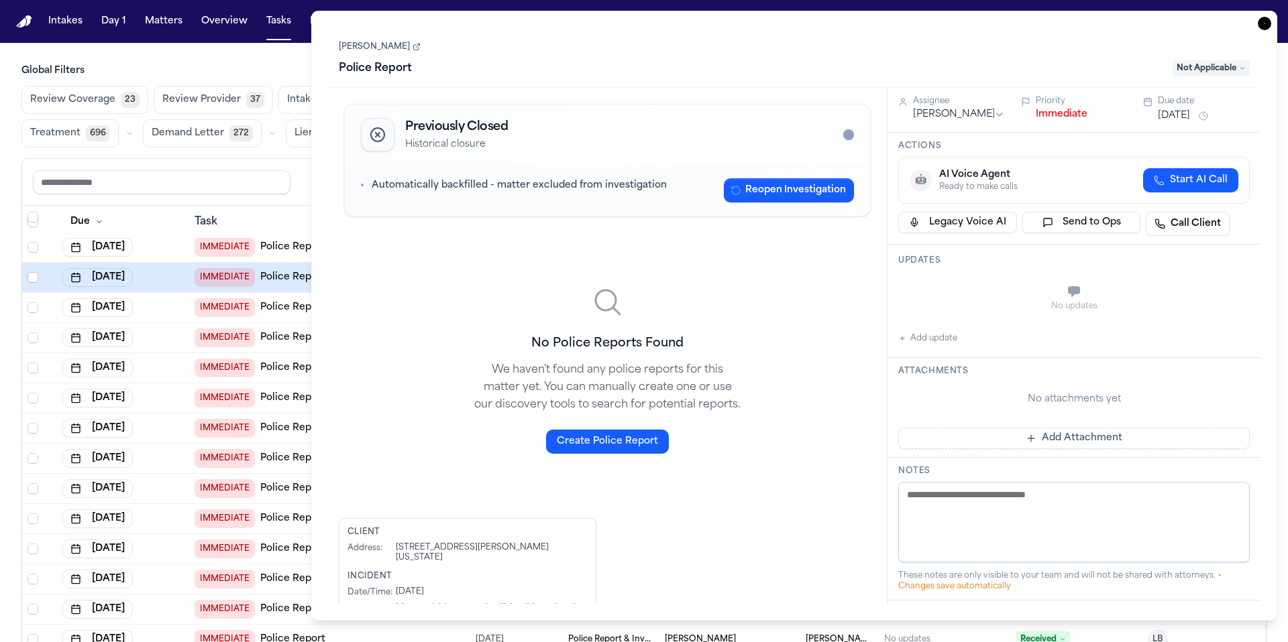
scroll to position [72, 0]
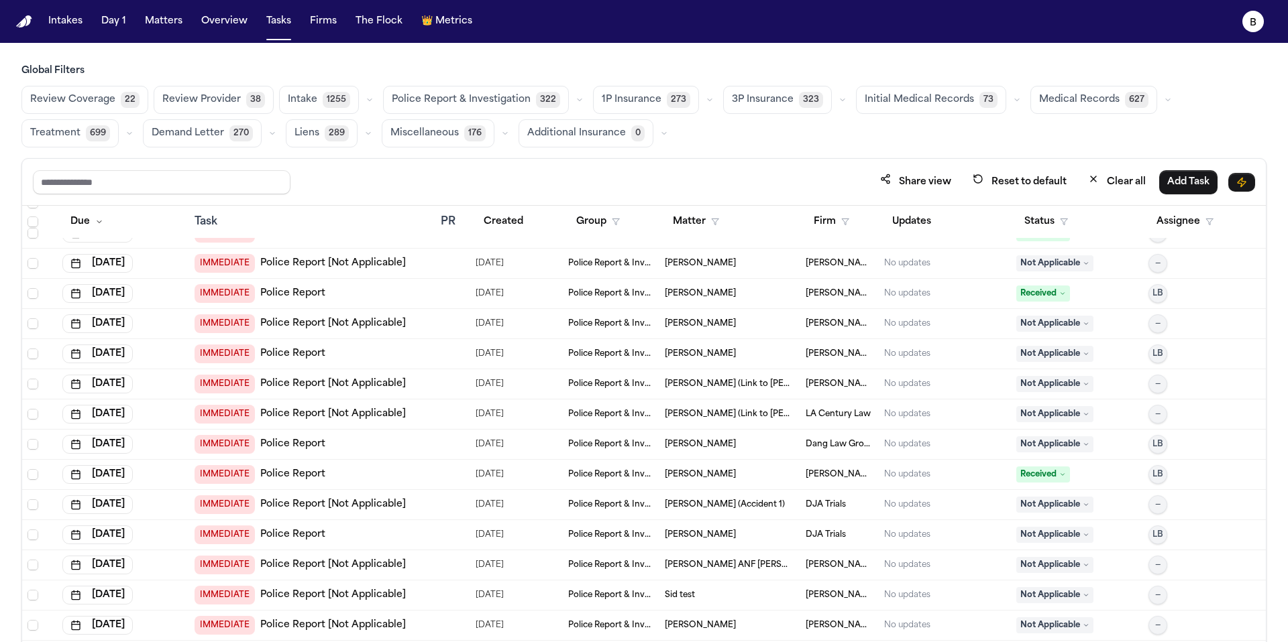
scroll to position [7536, 0]
click at [370, 297] on div "IMMEDIATE Police Report" at bounding box center [311, 291] width 235 height 19
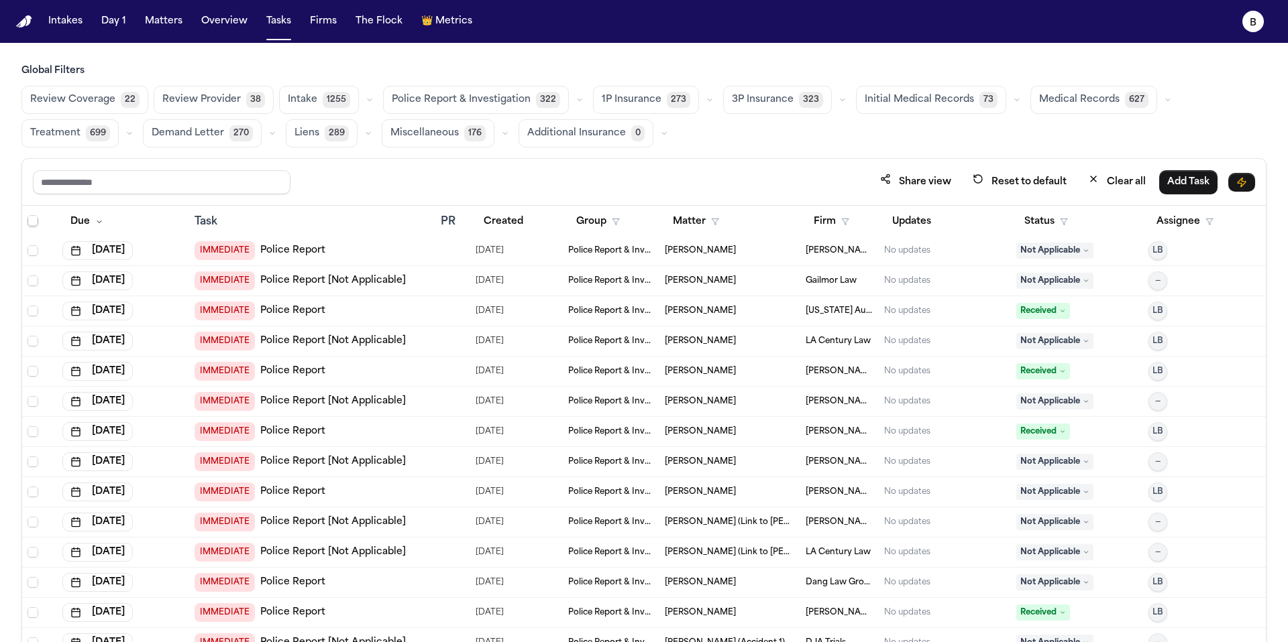
scroll to position [7398, 0]
click at [425, 340] on div "IMMEDIATE Police Report [Not Applicable]" at bounding box center [311, 340] width 235 height 19
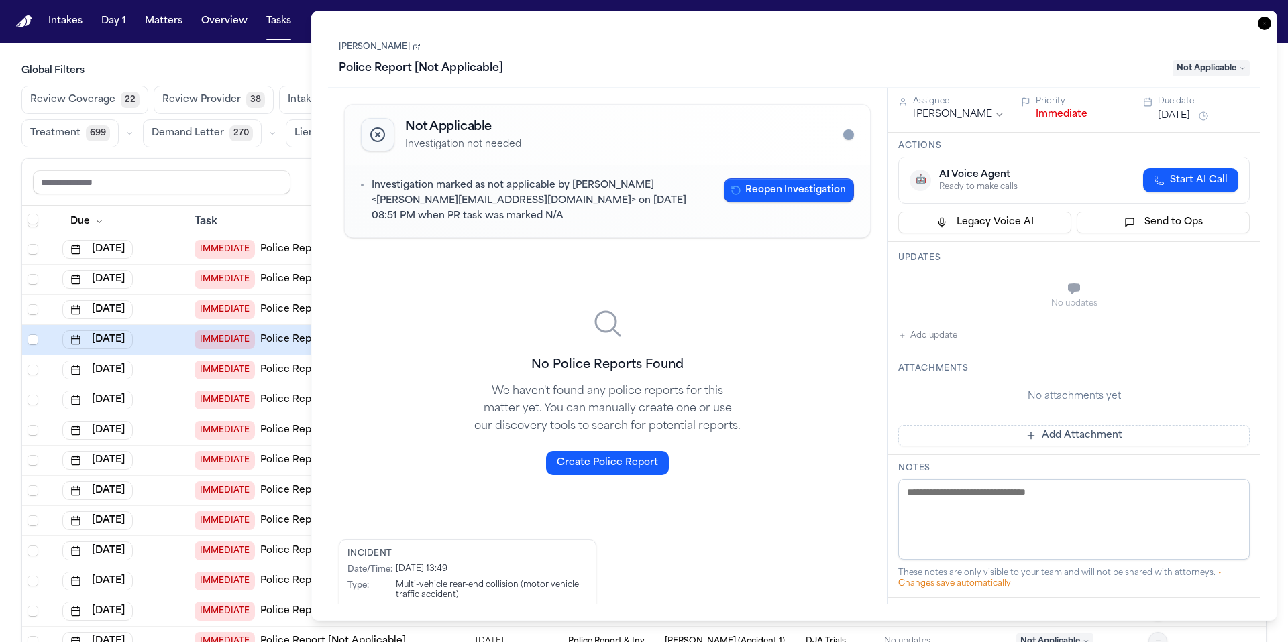
scroll to position [78, 0]
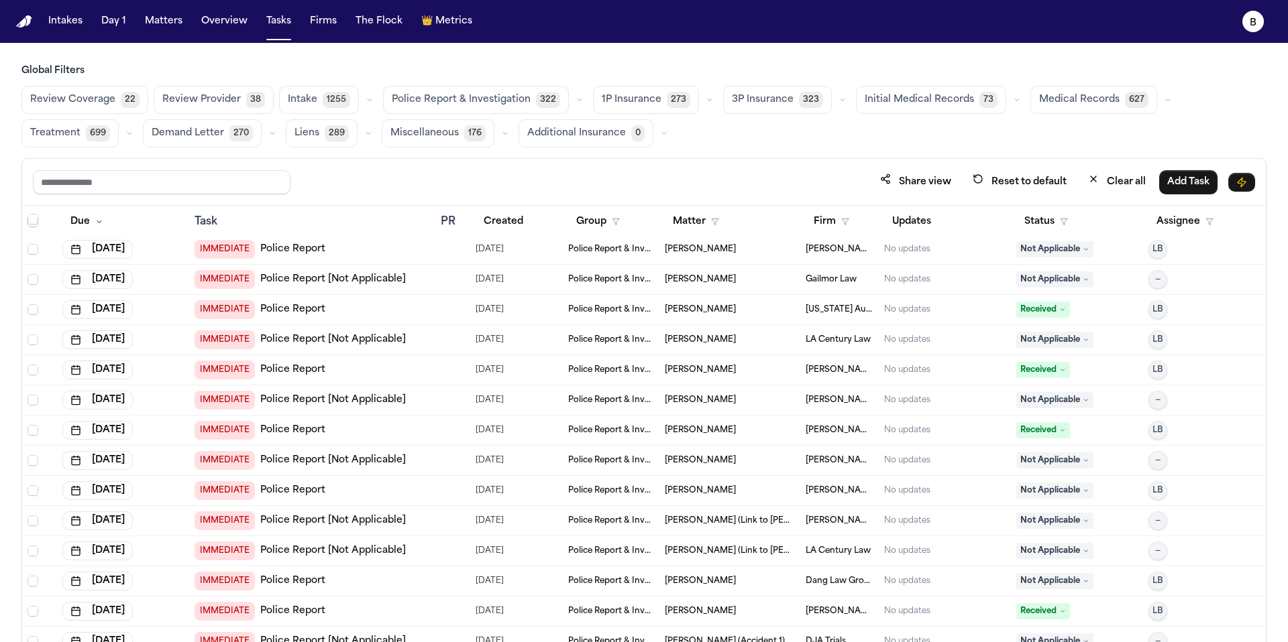
scroll to position [7398, 0]
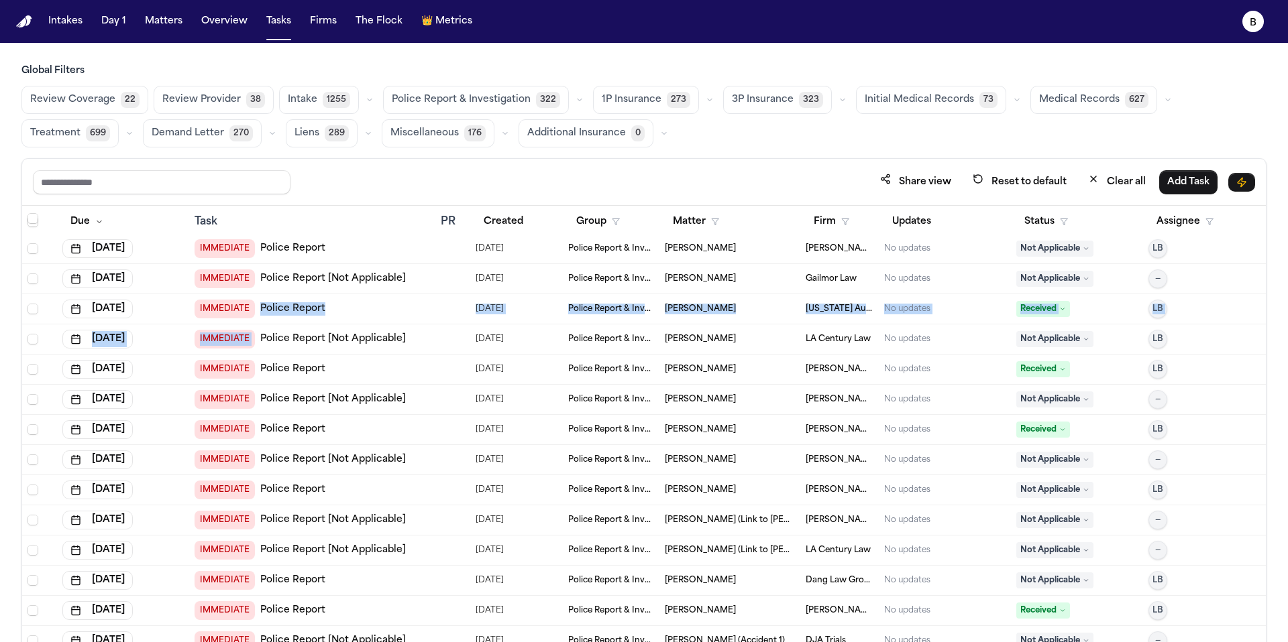
drag, startPoint x: 427, startPoint y: 296, endPoint x: 420, endPoint y: 328, distance: 32.9
click at [422, 330] on div "IMMEDIATE Police Report [Not Applicable]" at bounding box center [311, 339] width 235 height 19
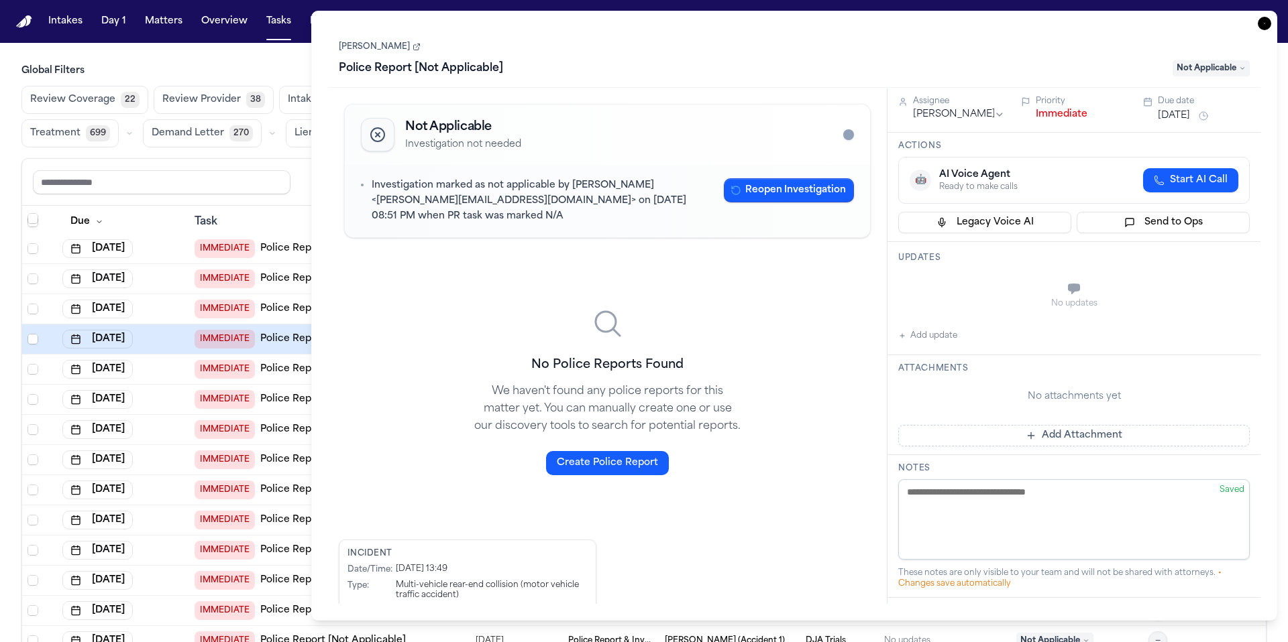
click at [462, 217] on p "Investigation marked as not applicable by Bennett Northcutt <bennett@finchlegal…" at bounding box center [542, 201] width 341 height 46
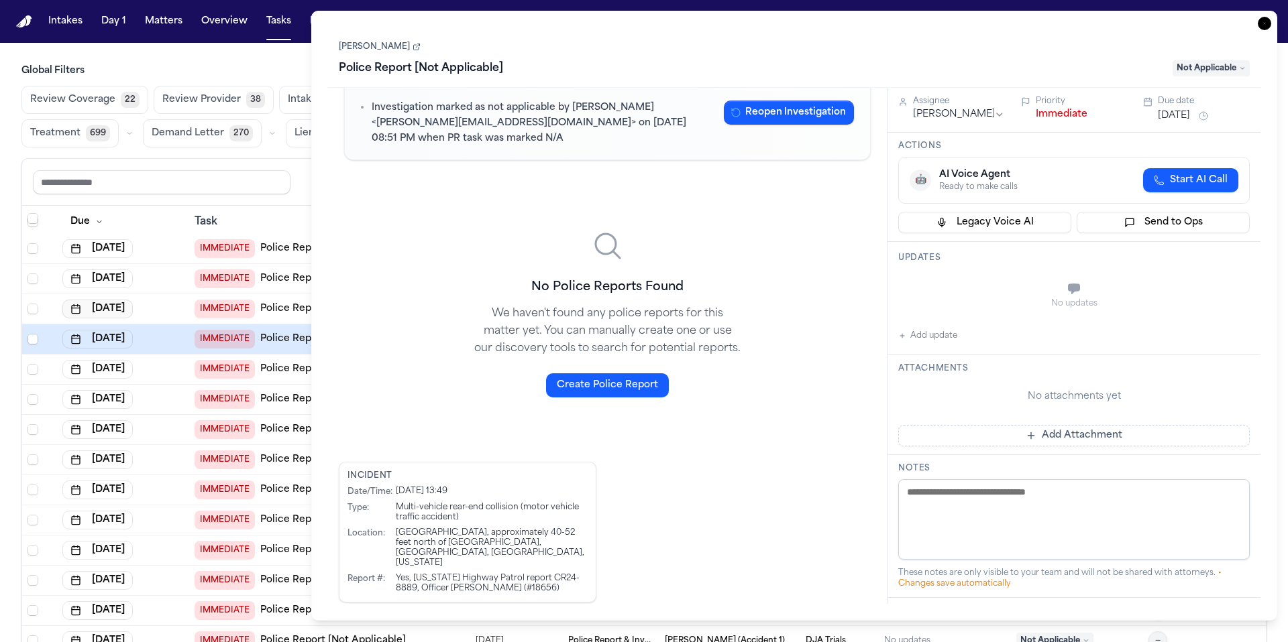
click at [81, 311] on icon "button" at bounding box center [75, 309] width 11 height 11
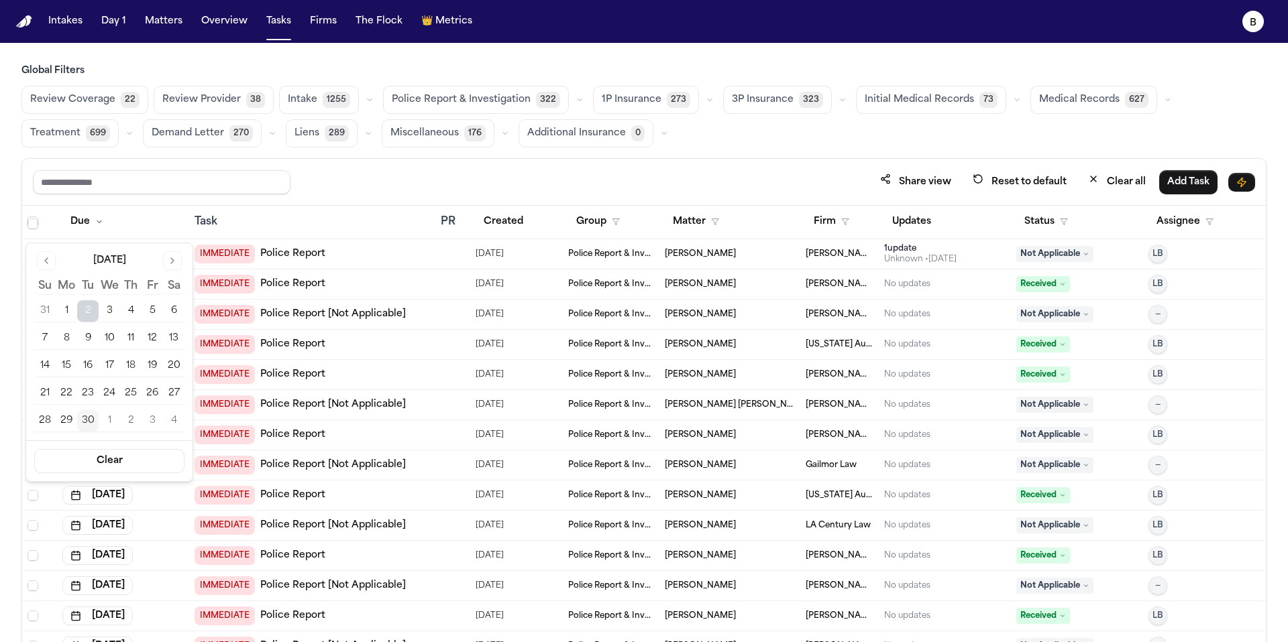
scroll to position [7214, 0]
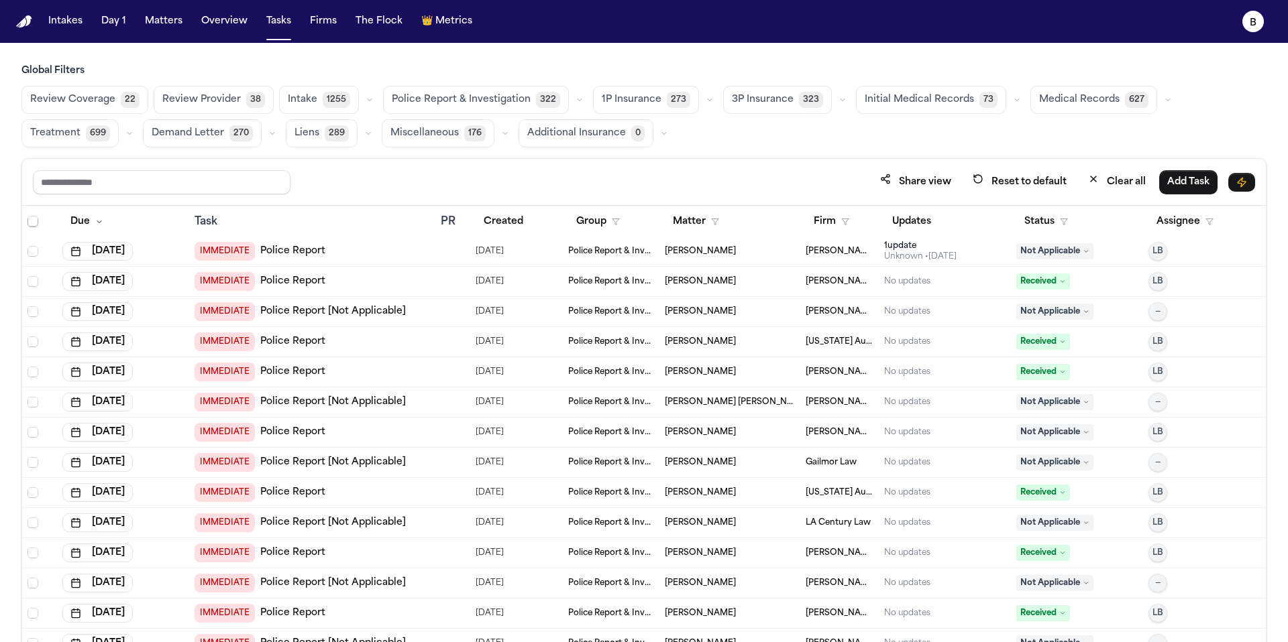
click at [410, 302] on div "IMMEDIATE Police Report [Not Applicable]" at bounding box center [311, 311] width 235 height 19
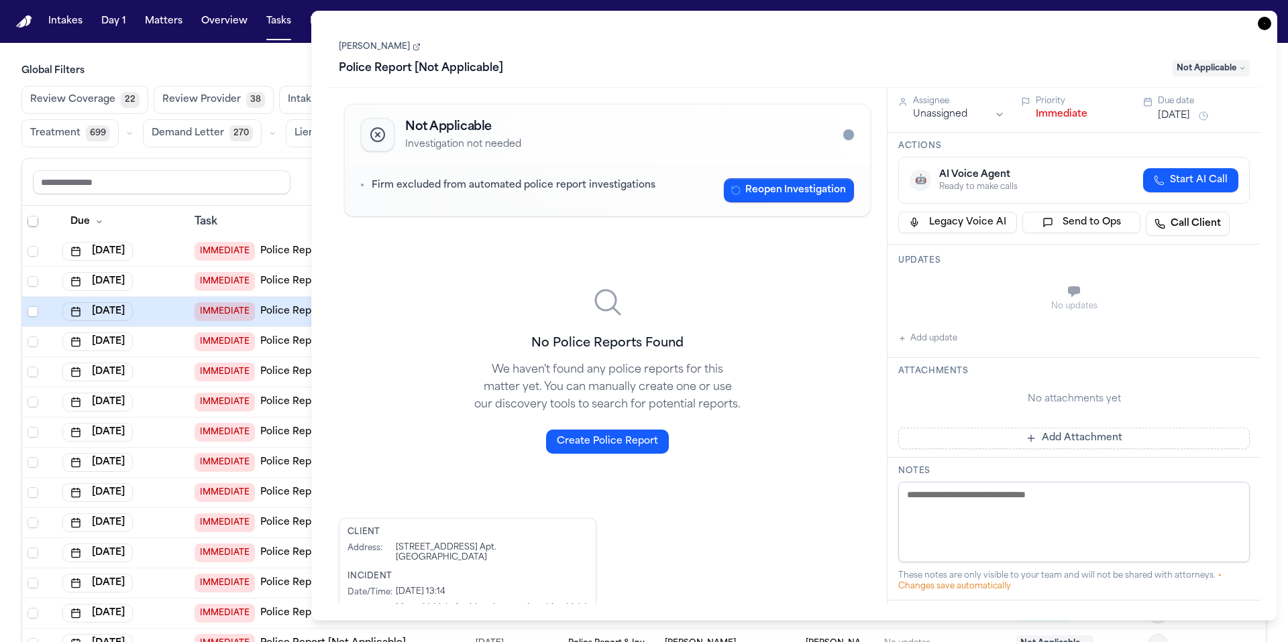
scroll to position [72, 0]
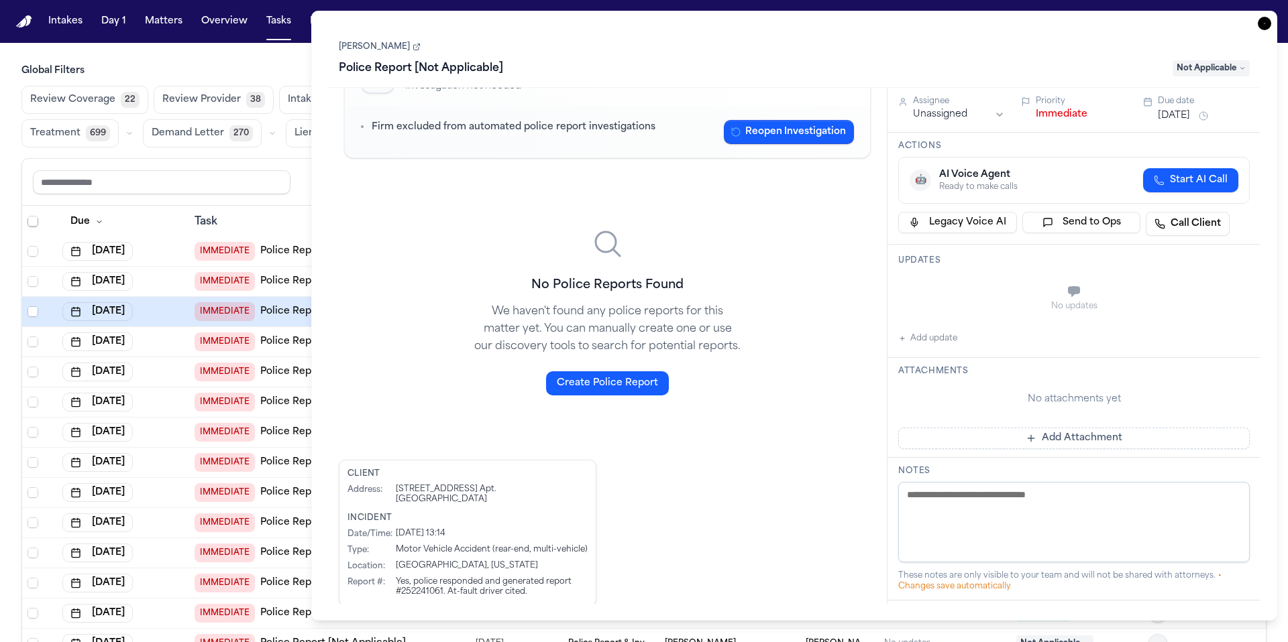
click at [555, 525] on div "Incident Date/Time : 8/11/2025 at 13:14 Type : Motor Vehicle Accident (rear-end…" at bounding box center [467, 555] width 240 height 84
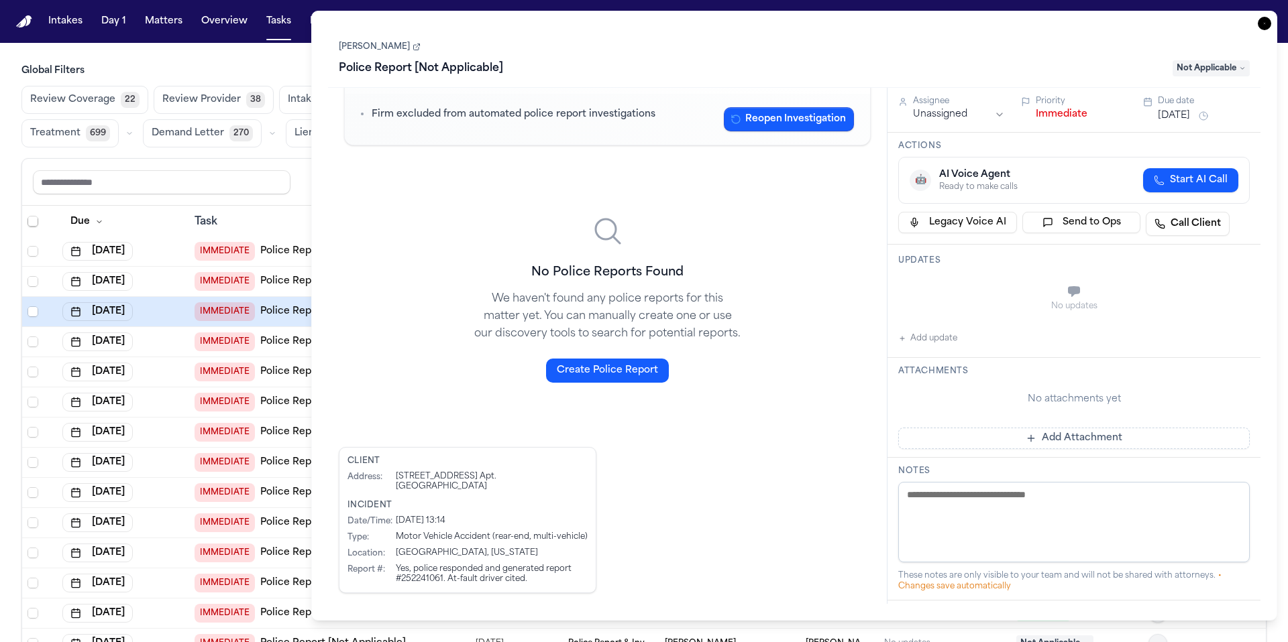
click at [386, 44] on link "Aisha Bennett" at bounding box center [380, 47] width 82 height 11
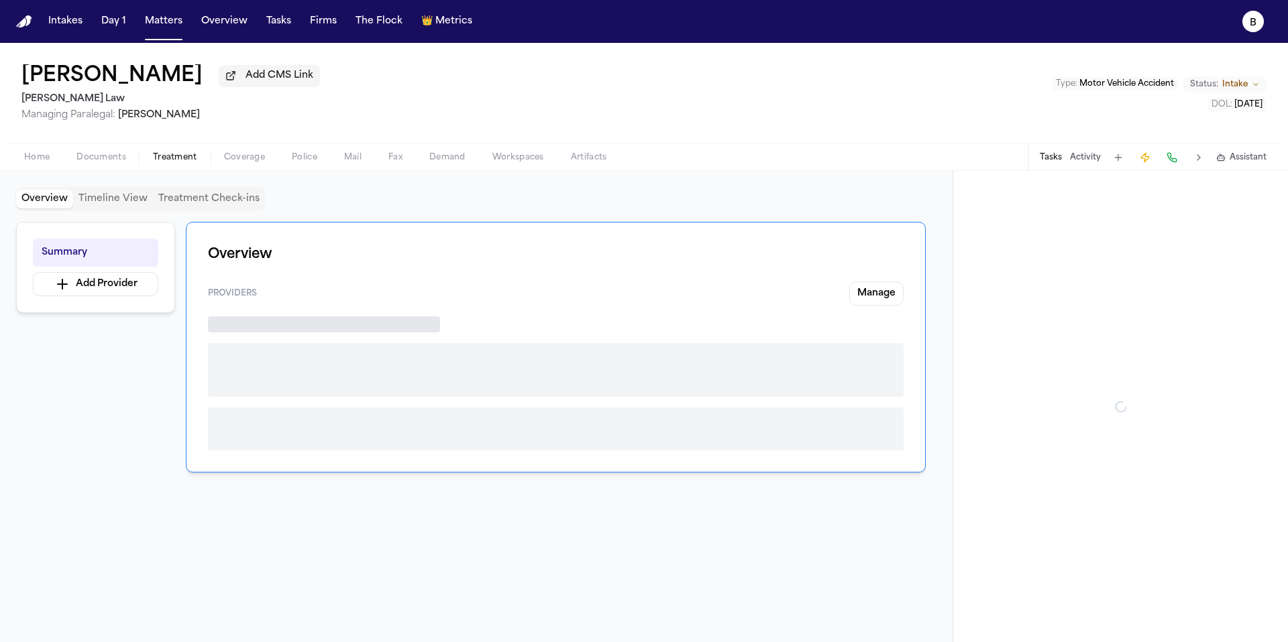
drag, startPoint x: 206, startPoint y: 156, endPoint x: 182, endPoint y: 160, distance: 24.5
click at [203, 156] on button "Treatment" at bounding box center [174, 158] width 71 height 16
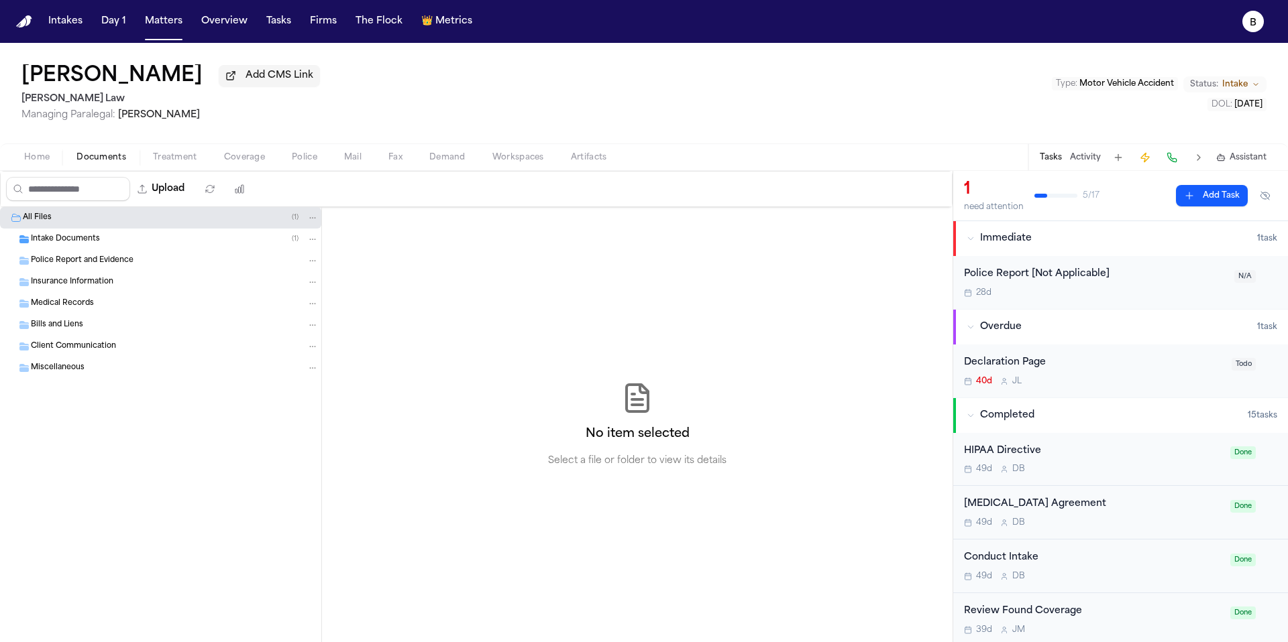
click at [99, 162] on span "Documents" at bounding box center [101, 157] width 50 height 11
click at [103, 245] on div "Intake Documents ( 1 )" at bounding box center [175, 239] width 288 height 12
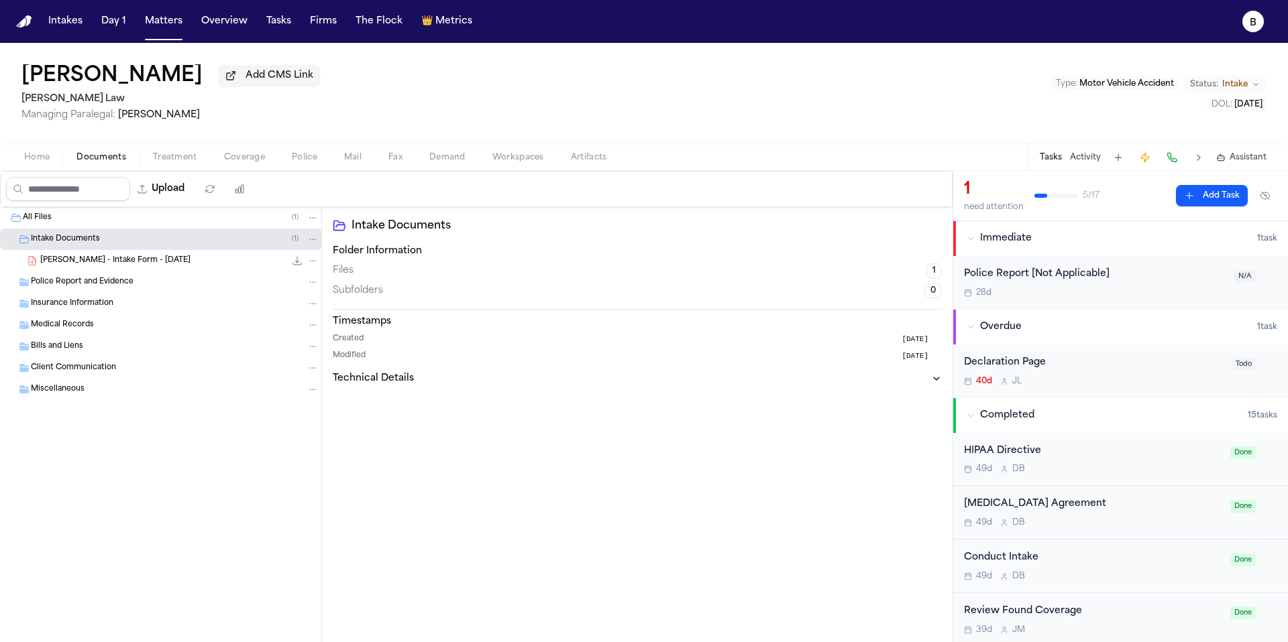
click at [103, 283] on span "Police Report and Evidence" at bounding box center [82, 282] width 103 height 11
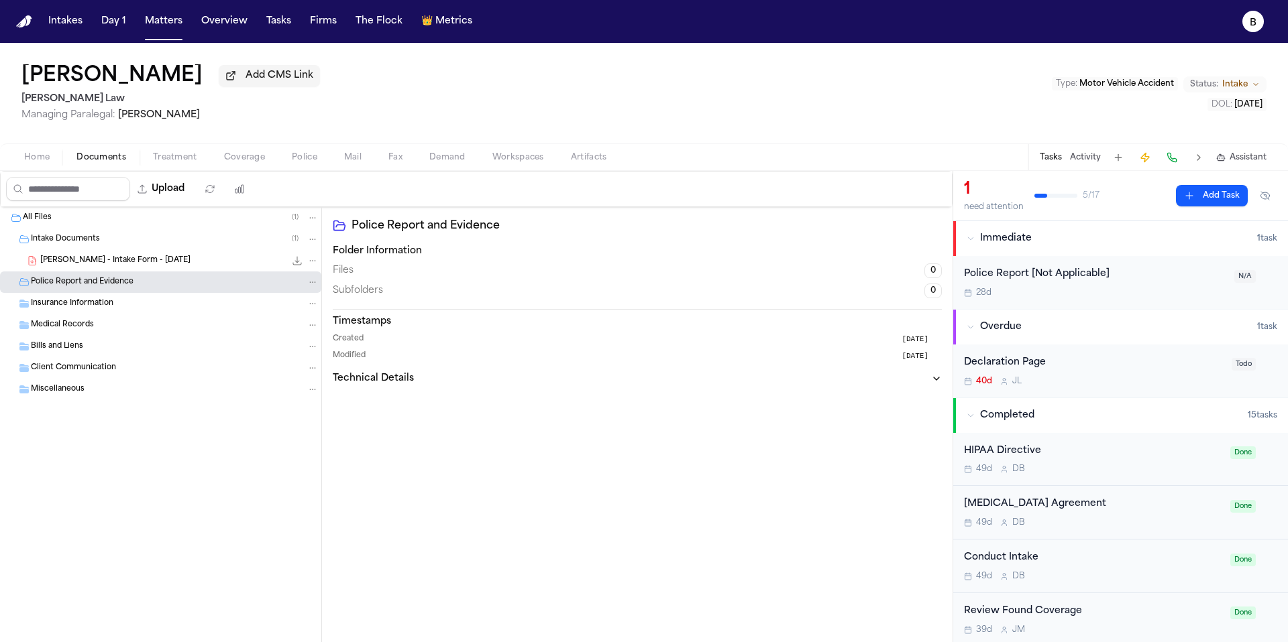
click at [115, 257] on span "A. Bennett - Intake Form - 8.12.25" at bounding box center [115, 261] width 150 height 11
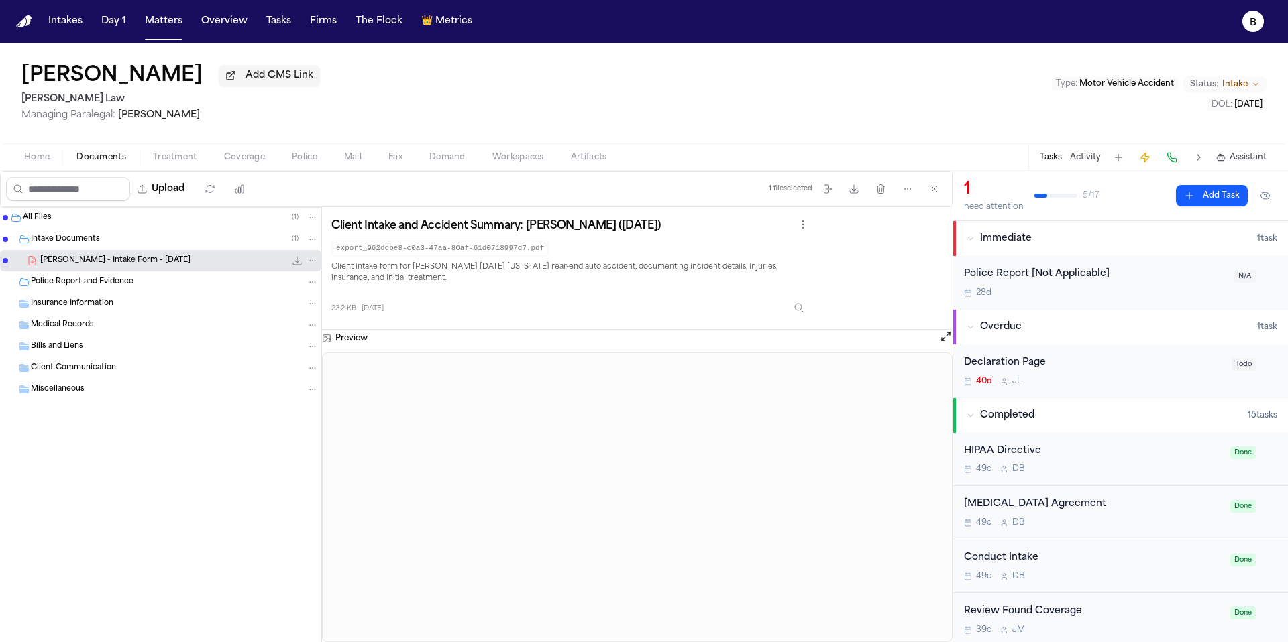
click at [1076, 157] on button "Activity" at bounding box center [1085, 157] width 31 height 11
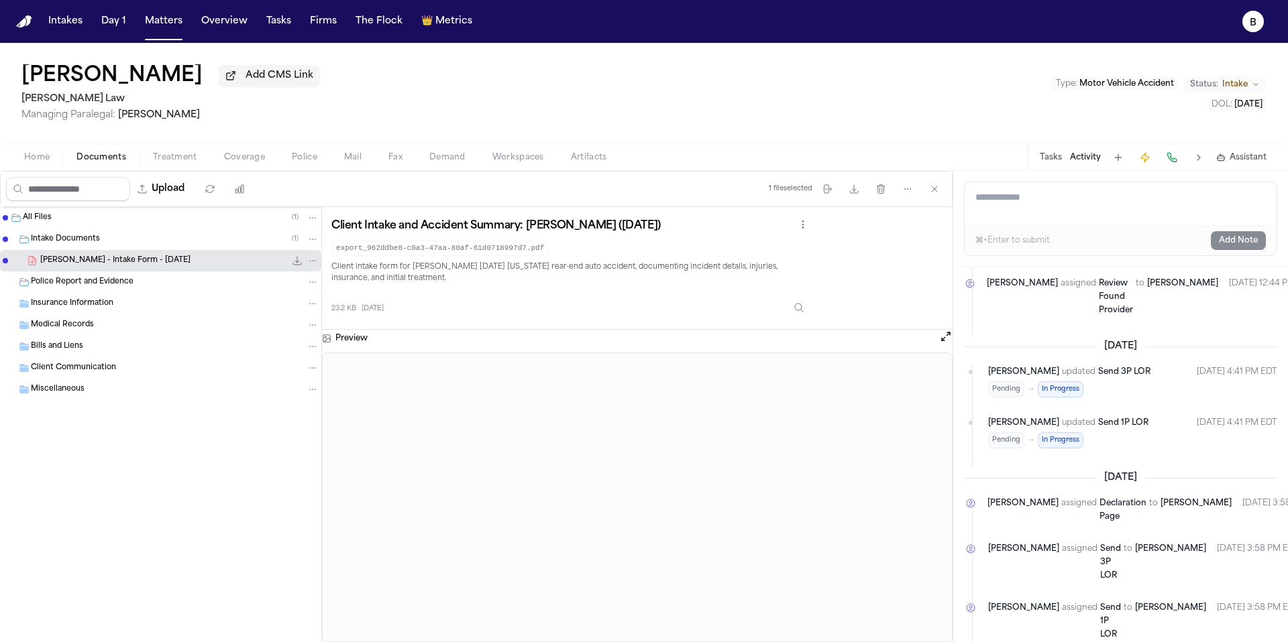
scroll to position [369, 0]
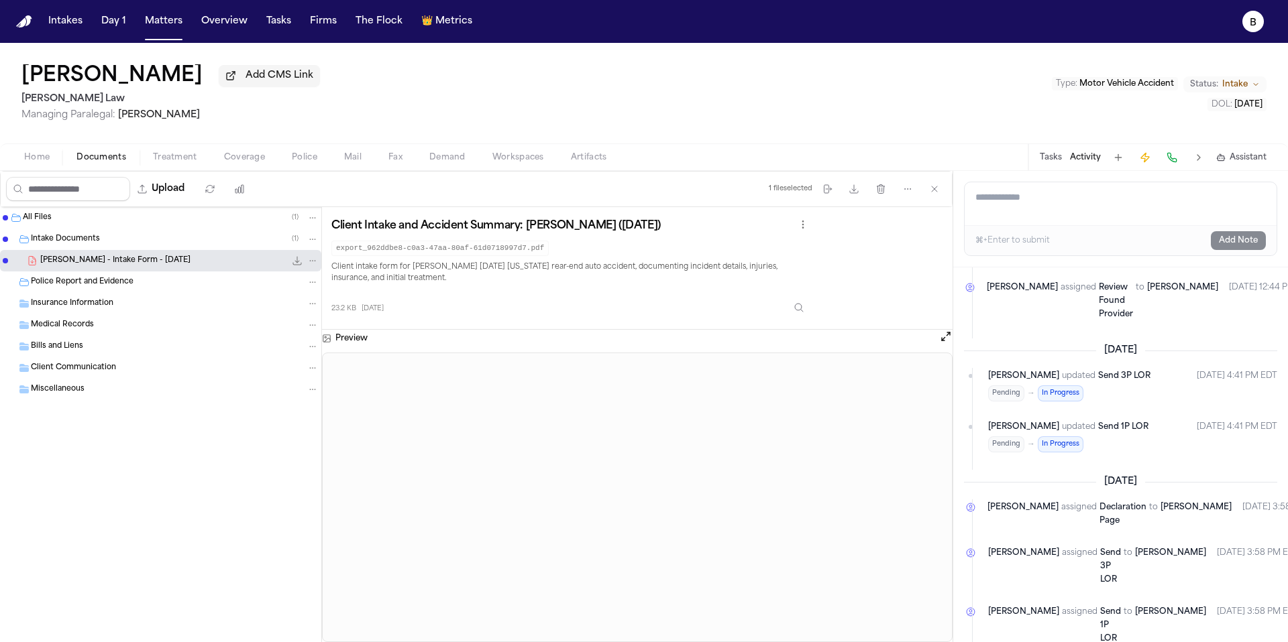
click at [1052, 158] on button "Tasks" at bounding box center [1050, 157] width 22 height 11
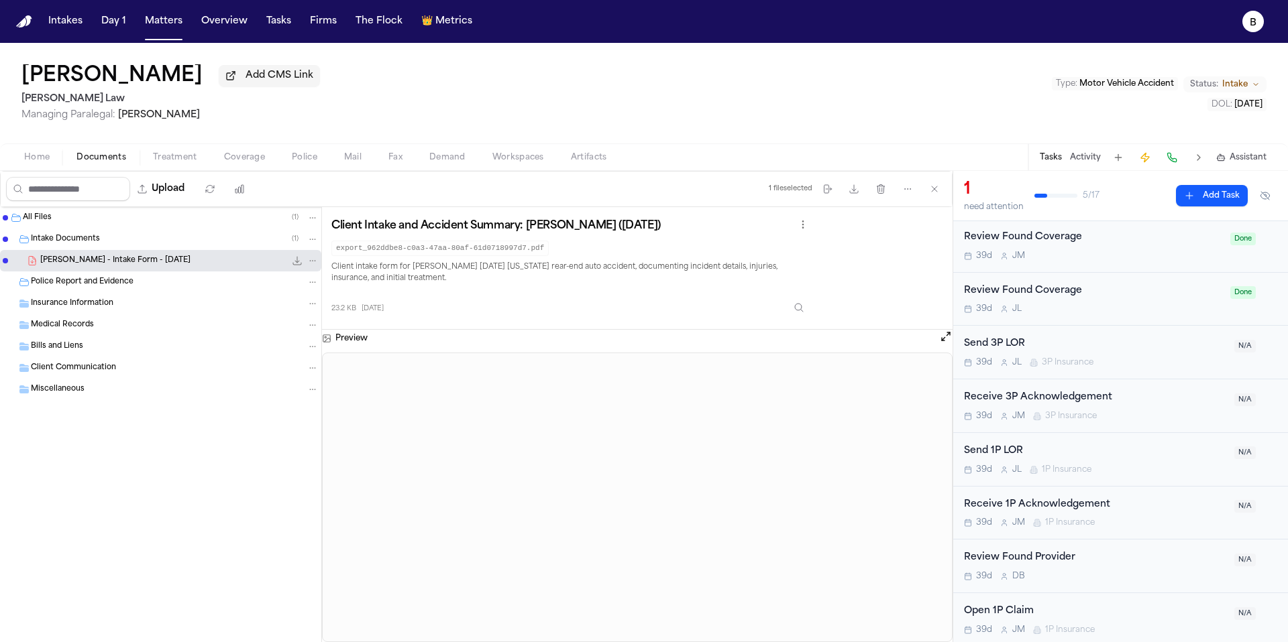
scroll to position [0, 0]
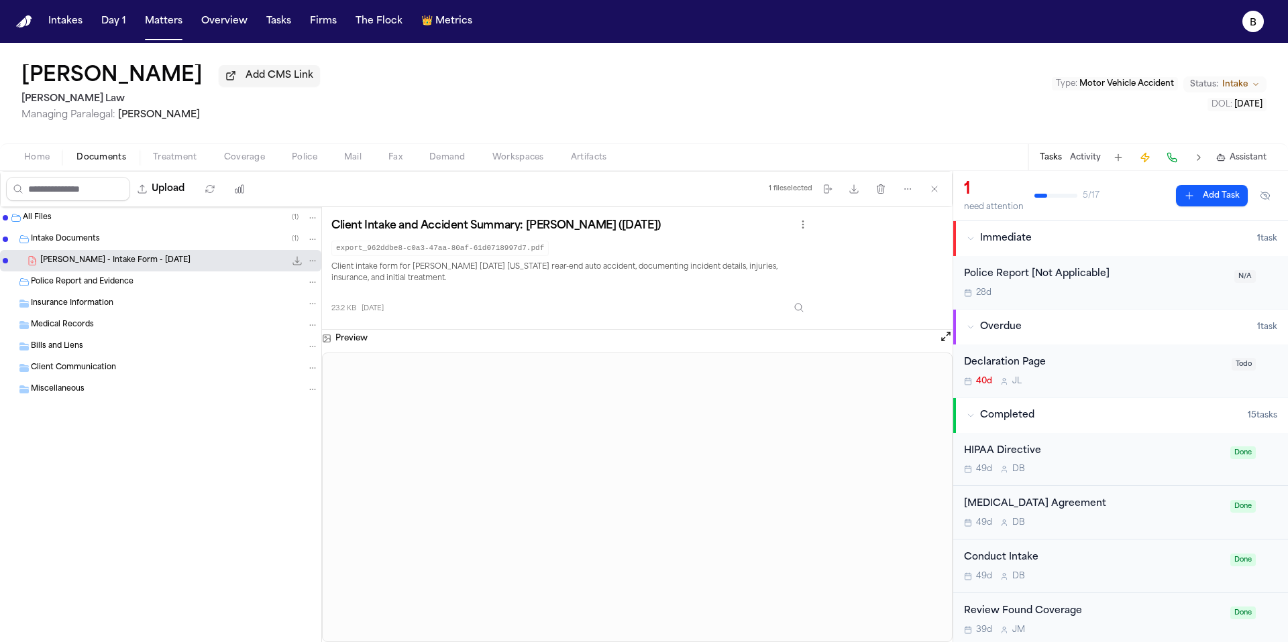
click at [1091, 162] on button "Activity" at bounding box center [1085, 157] width 31 height 11
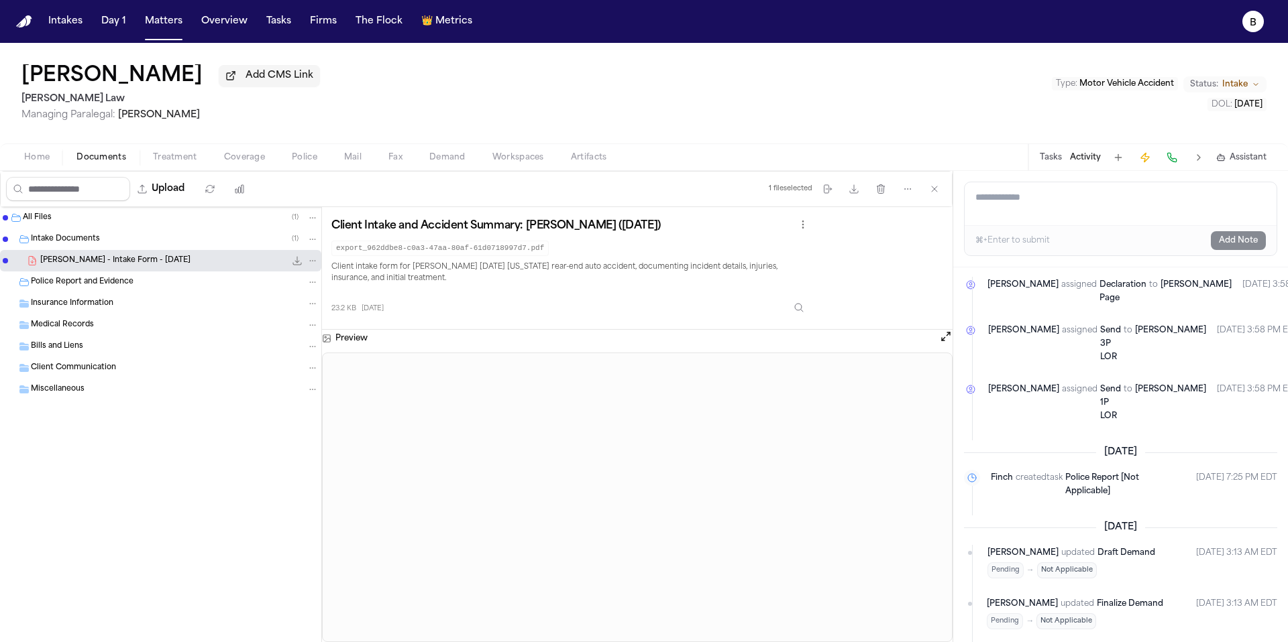
scroll to position [595, 0]
click at [1081, 471] on span "Police Report [Not Applicable]" at bounding box center [1102, 481] width 74 height 21
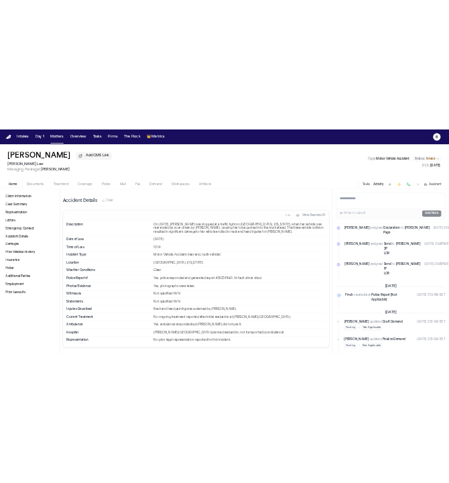
scroll to position [585, 0]
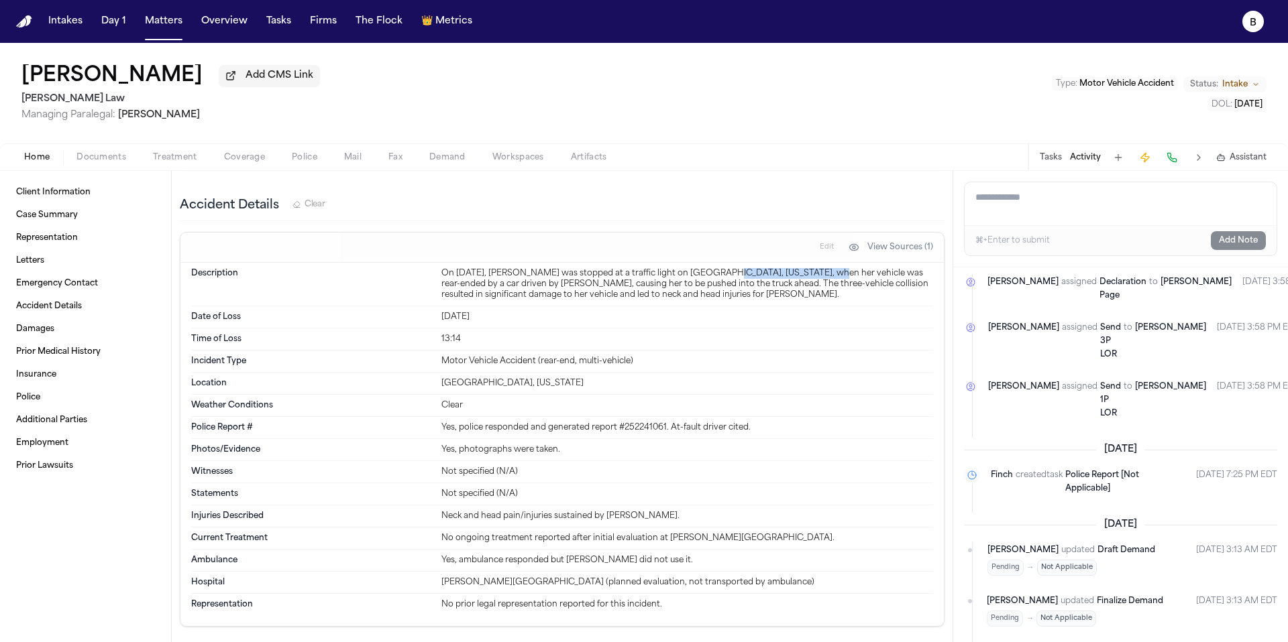
drag, startPoint x: 806, startPoint y: 278, endPoint x: 701, endPoint y: 280, distance: 104.6
click at [706, 279] on div "On August 12, 2025, Aisha Bennett was stopped at a traffic light on Metropolan …" at bounding box center [687, 284] width 492 height 32
copy div "Metropolan Ave, Georgia,"
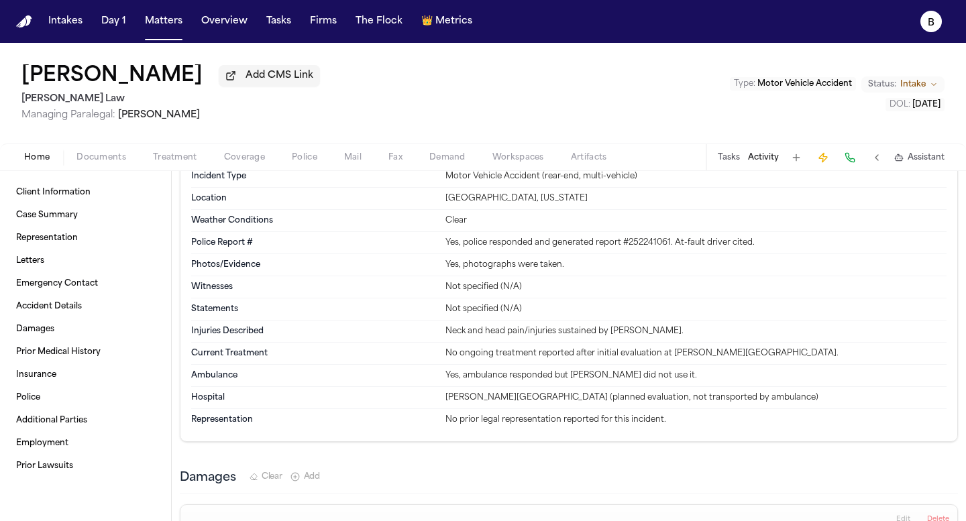
scroll to position [774, 0]
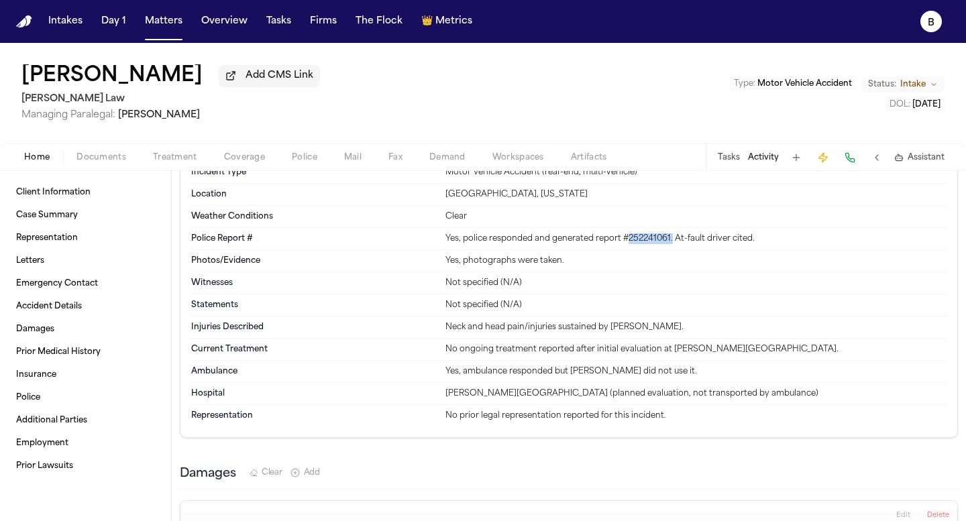
drag, startPoint x: 671, startPoint y: 241, endPoint x: 629, endPoint y: 244, distance: 42.3
click at [629, 244] on div "Yes, police responded and generated report #252241061. At-fault driver cited." at bounding box center [695, 238] width 501 height 11
copy div "252241061."
click at [449, 80] on div "Aisha Bennett Add CMS Link Ugwonali Law Managing Paralegal: Denise Biggs Type :…" at bounding box center [483, 93] width 966 height 101
drag, startPoint x: 106, startPoint y: 181, endPoint x: 111, endPoint y: 159, distance: 22.6
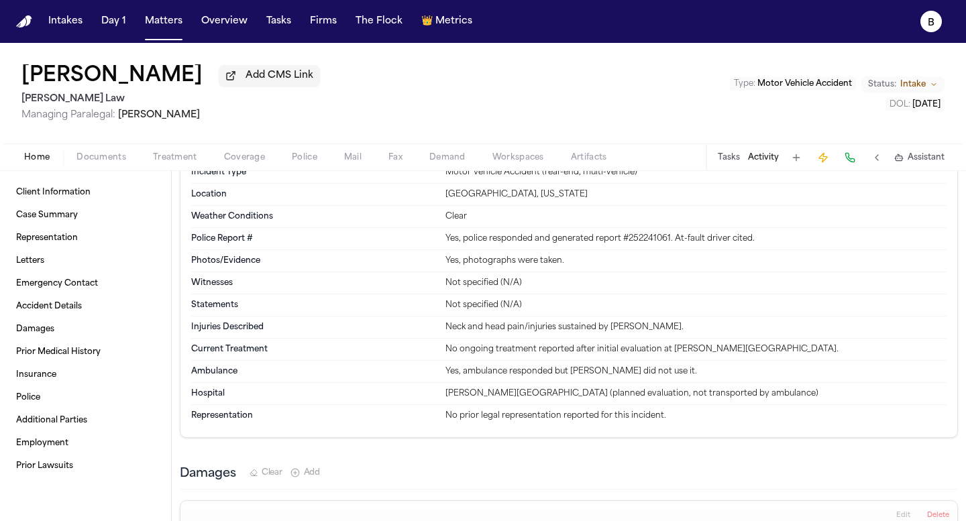
click at [110, 166] on div "Aisha Bennett Add CMS Link Ugwonali Law Managing Paralegal: Denise Biggs Type :…" at bounding box center [483, 282] width 966 height 478
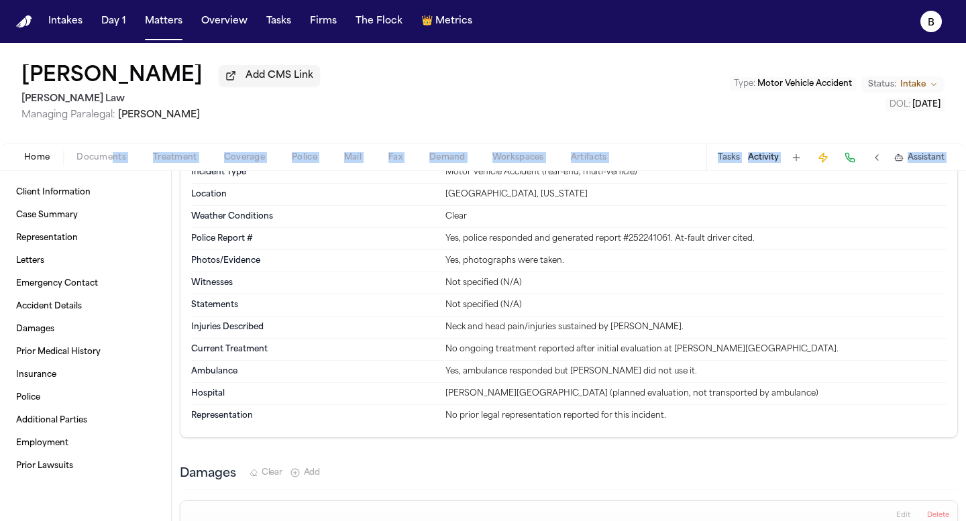
click at [111, 159] on span "Documents" at bounding box center [101, 157] width 50 height 11
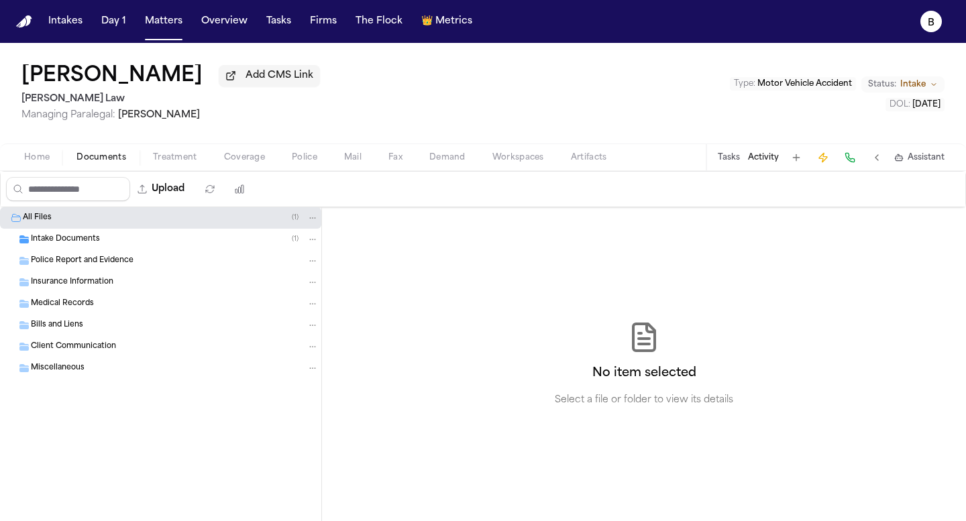
click at [414, 85] on div "Aisha Bennett Add CMS Link Ugwonali Law Managing Paralegal: Denise Biggs Type :…" at bounding box center [483, 93] width 966 height 101
click at [77, 244] on span "Intake Documents" at bounding box center [65, 239] width 69 height 11
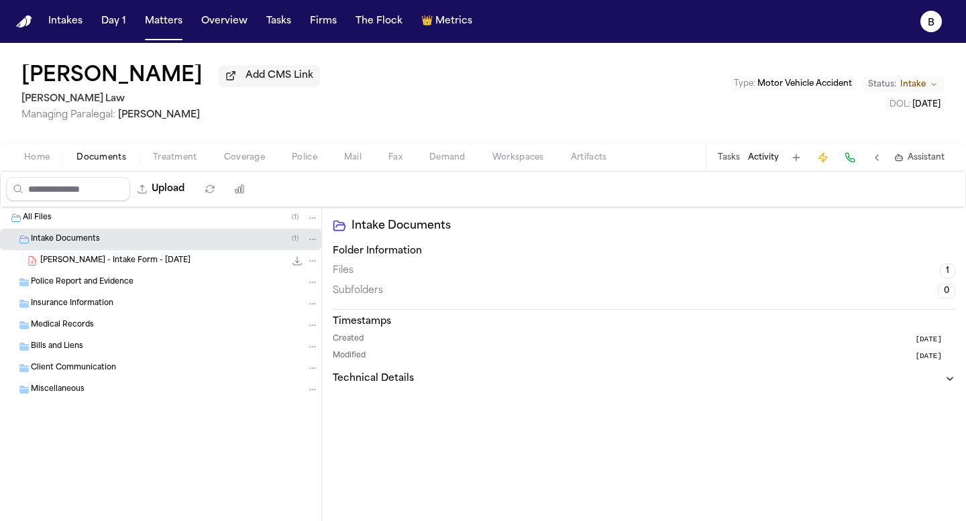
drag, startPoint x: 89, startPoint y: 262, endPoint x: 92, endPoint y: 273, distance: 11.9
click at [89, 262] on span "A. Bennett - Intake Form - 8.12.25" at bounding box center [115, 261] width 150 height 11
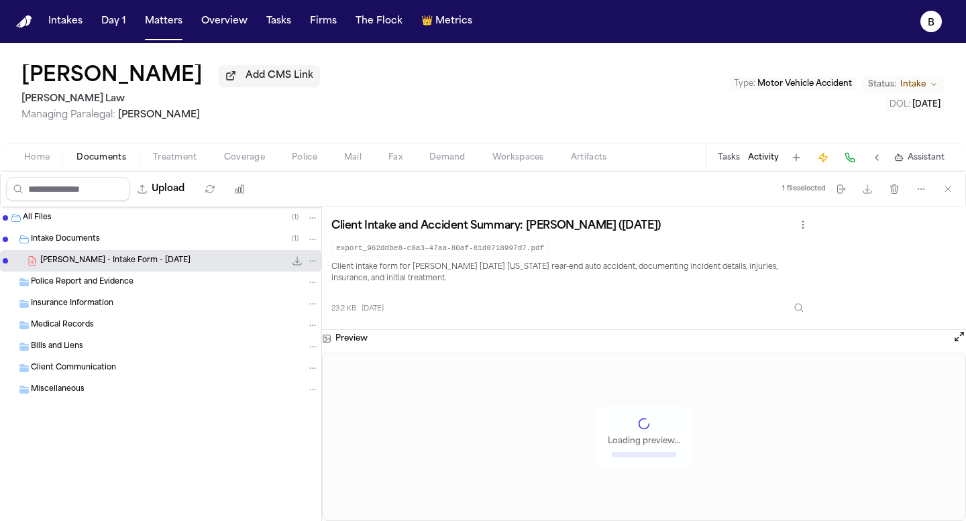
click at [95, 288] on span "Police Report and Evidence" at bounding box center [82, 282] width 103 height 11
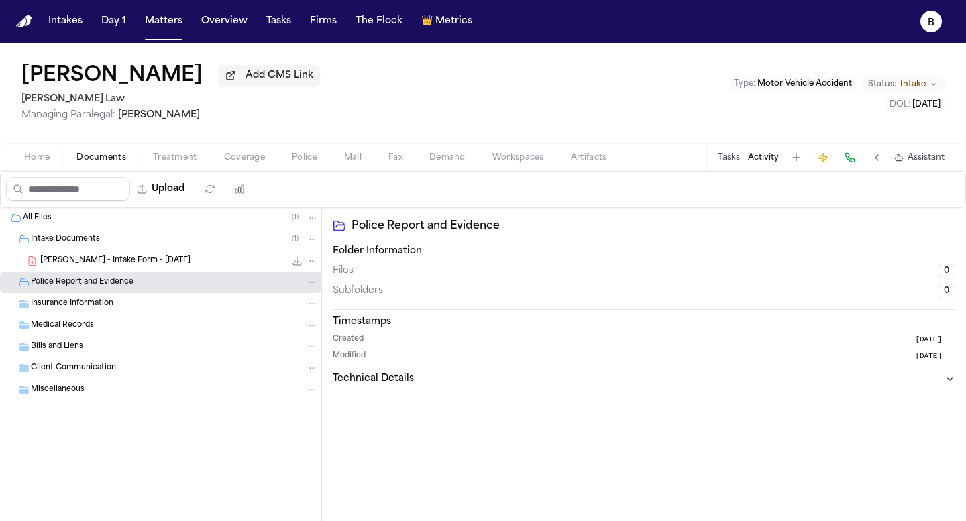
click at [795, 160] on button at bounding box center [796, 157] width 19 height 19
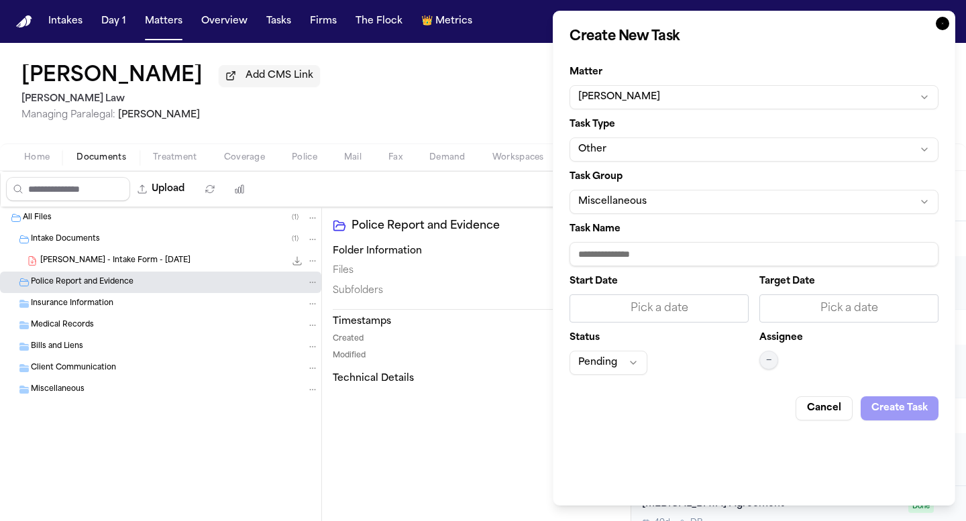
click at [589, 203] on button "Miscellaneous" at bounding box center [753, 202] width 369 height 24
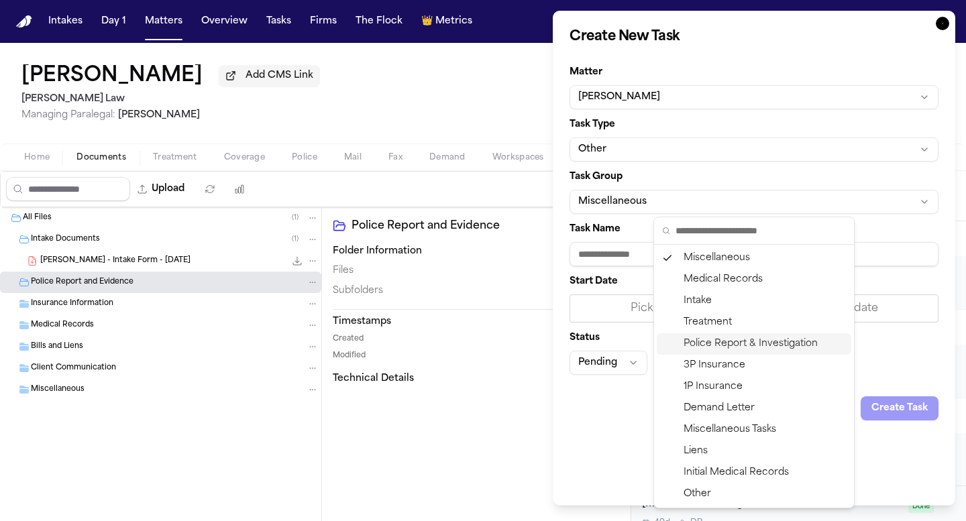
click at [789, 341] on div "Police Report & Investigation" at bounding box center [754, 343] width 194 height 21
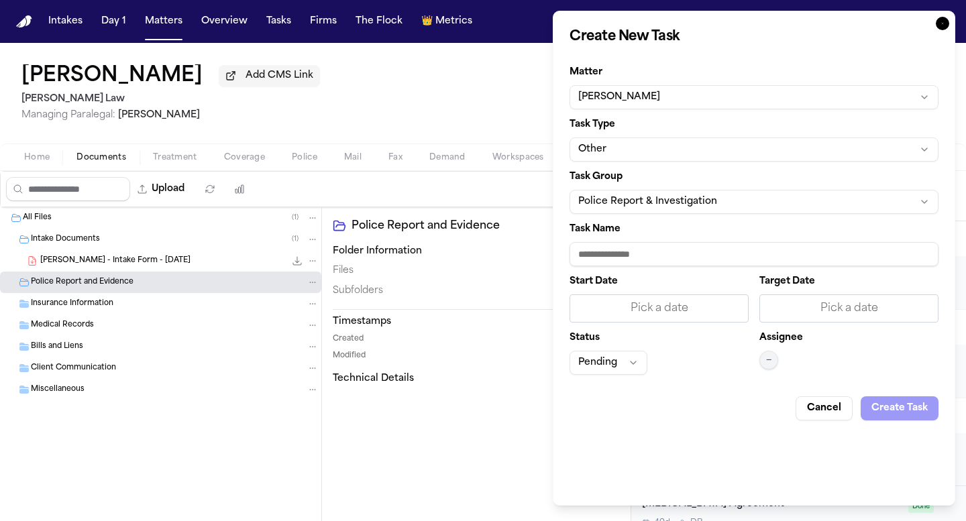
click at [675, 258] on input "Task Name" at bounding box center [753, 254] width 369 height 24
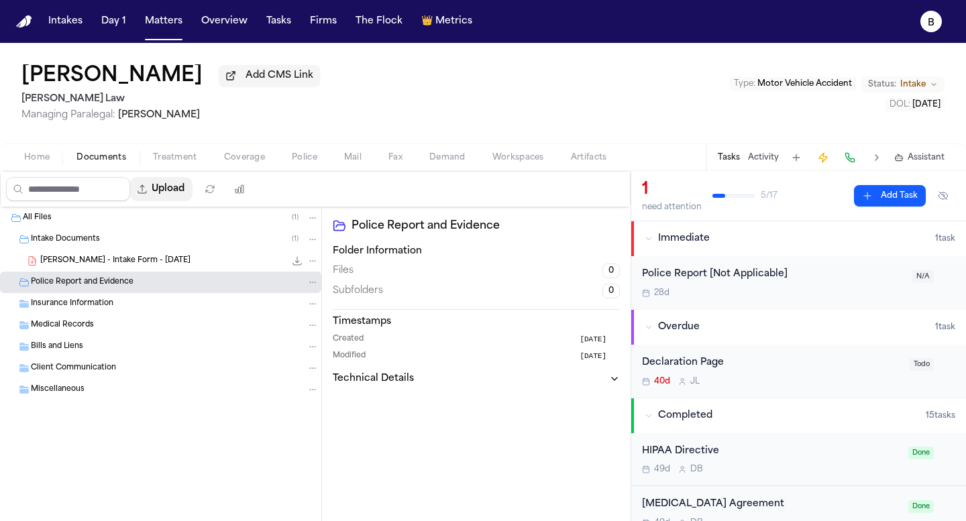
click at [172, 190] on button "Upload" at bounding box center [161, 189] width 62 height 24
select select "**********"
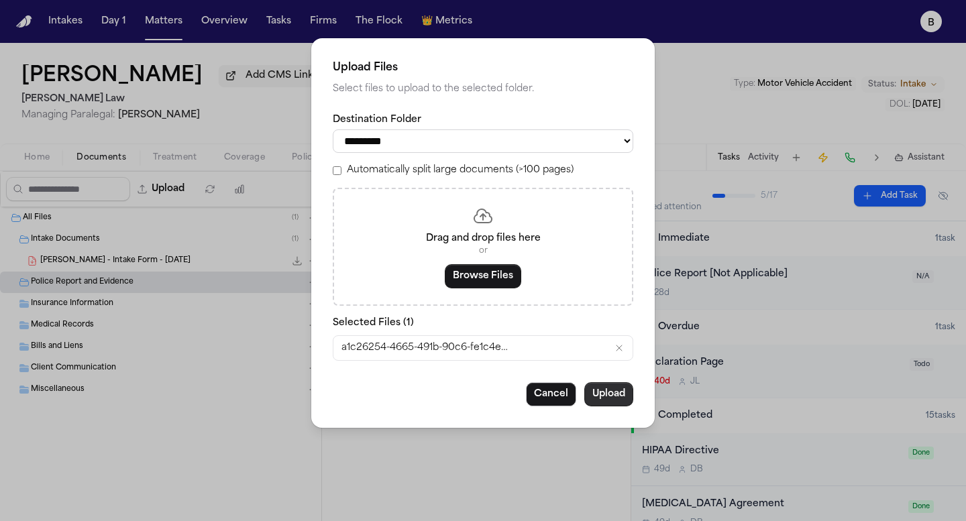
click at [612, 404] on button "Upload" at bounding box center [608, 394] width 49 height 24
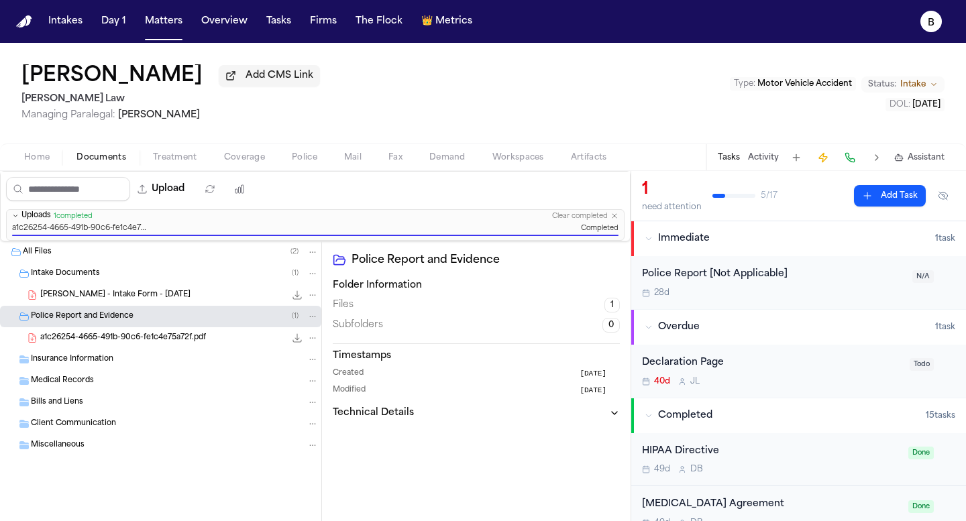
click at [861, 288] on div "Police Report [Not Applicable] 28d" at bounding box center [773, 283] width 262 height 32
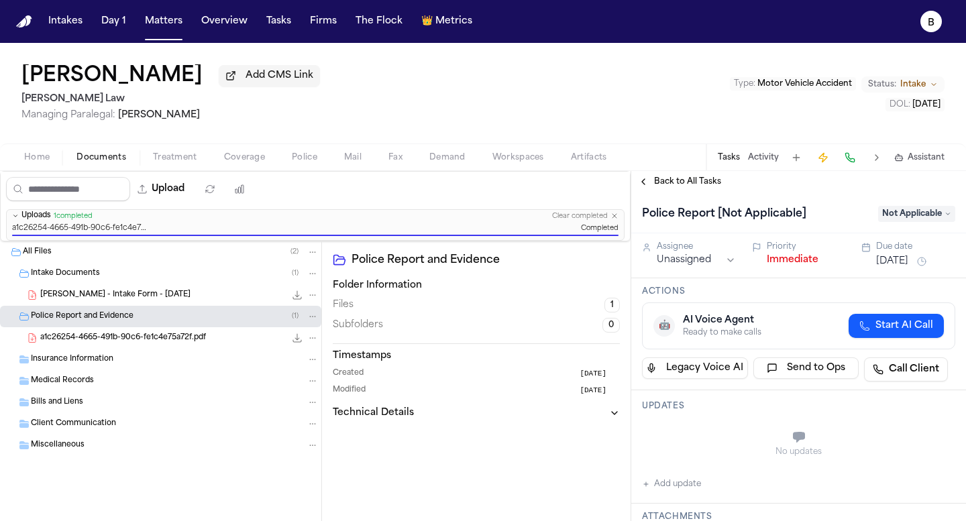
click at [905, 214] on span "Not Applicable" at bounding box center [916, 214] width 77 height 16
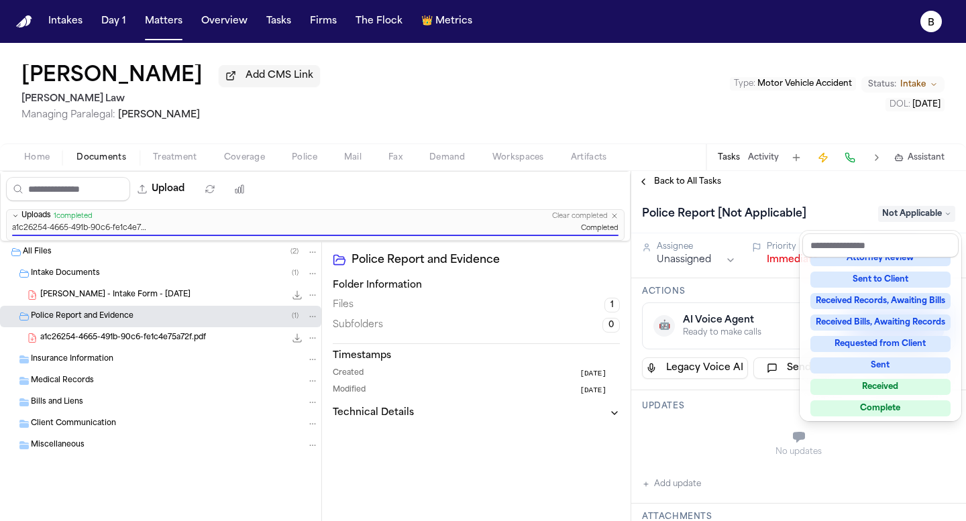
scroll to position [172, 0]
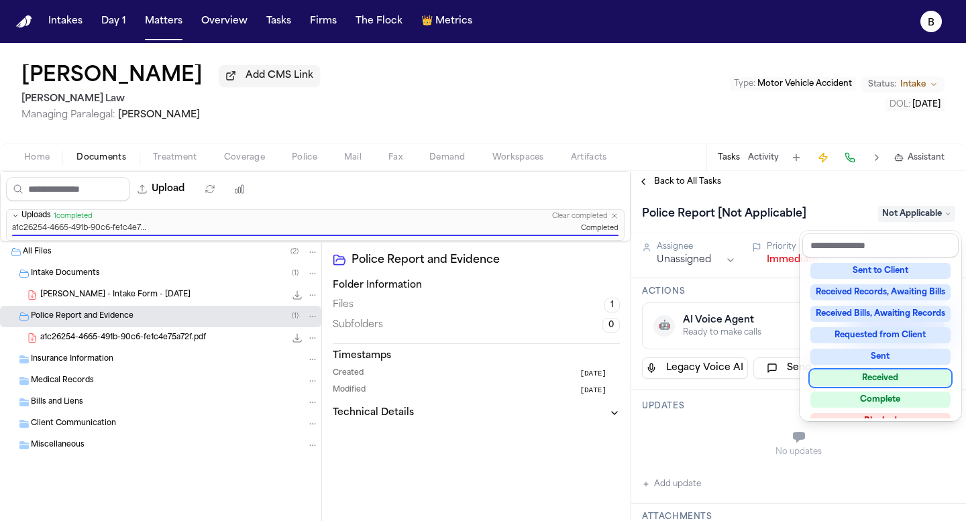
click at [888, 378] on div "Received" at bounding box center [880, 378] width 140 height 16
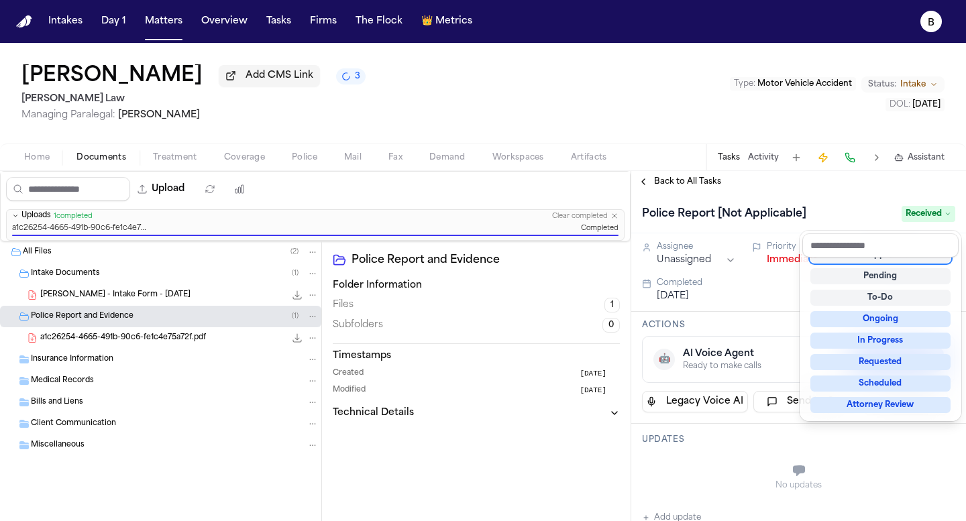
scroll to position [5, 0]
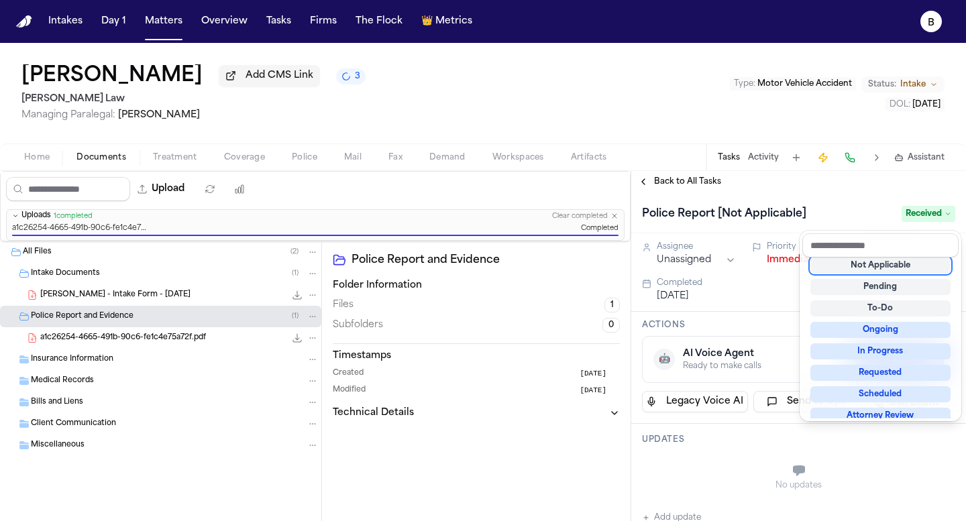
click at [808, 195] on div "Police Report [Not Applicable] Received" at bounding box center [798, 212] width 335 height 41
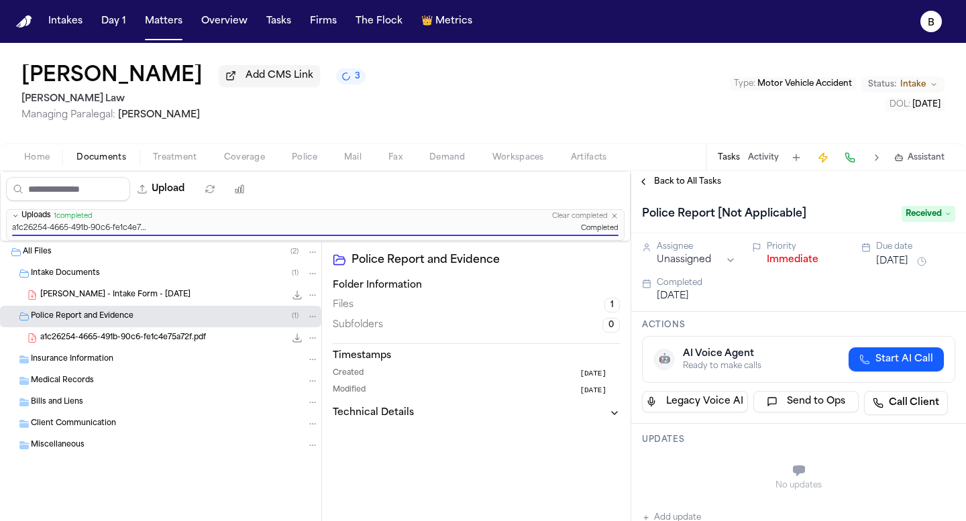
click at [932, 215] on span "Received" at bounding box center [928, 214] width 54 height 16
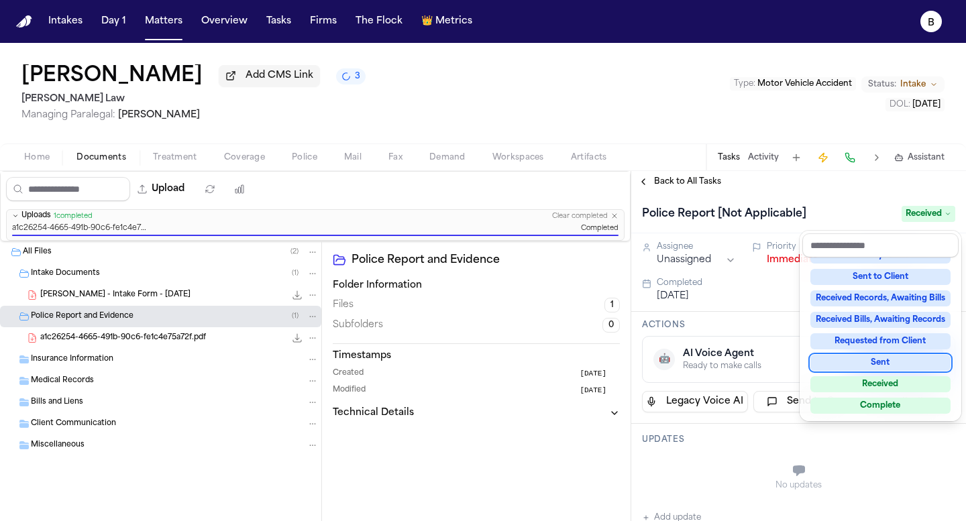
scroll to position [209, 0]
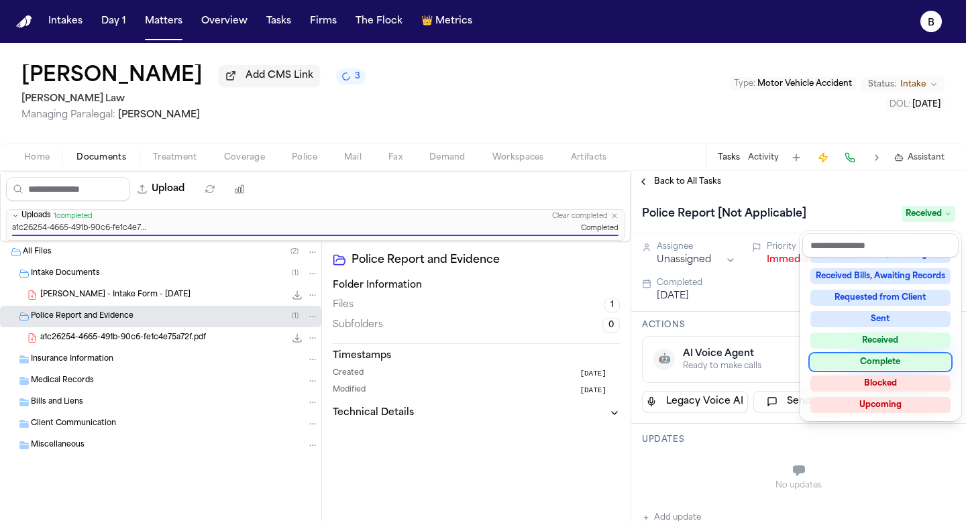
click at [899, 368] on div "Complete" at bounding box center [880, 362] width 140 height 16
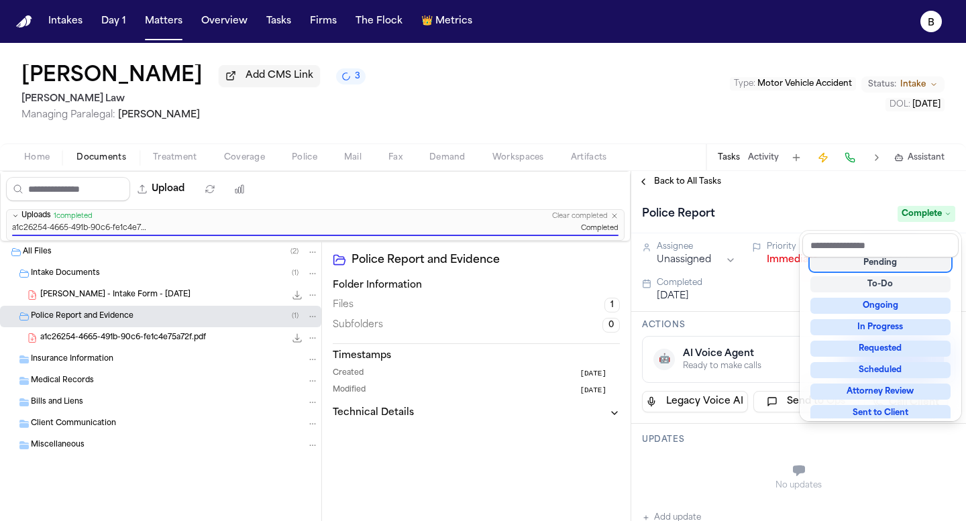
scroll to position [27, 0]
click at [855, 185] on div "Back to All Tasks Police Report Complete Assignee Unassigned Priority Immediate…" at bounding box center [798, 346] width 335 height 350
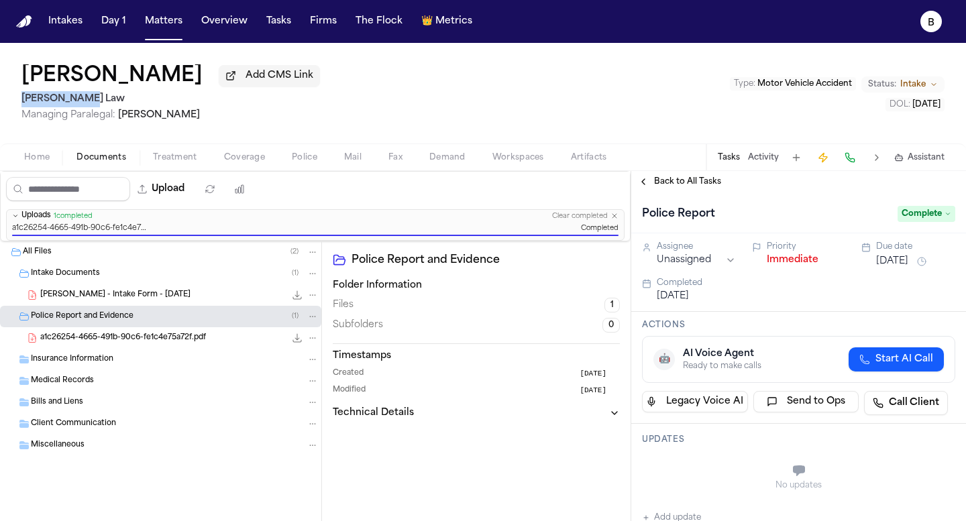
drag, startPoint x: 111, startPoint y: 101, endPoint x: 3, endPoint y: 101, distance: 108.0
click at [3, 101] on div "Aisha Bennett Add CMS Link Ugwonali Law Managing Paralegal: Denise Biggs Type :…" at bounding box center [483, 93] width 966 height 101
copy h2 "Ugwonali Law"
